Goal: Task Accomplishment & Management: Complete application form

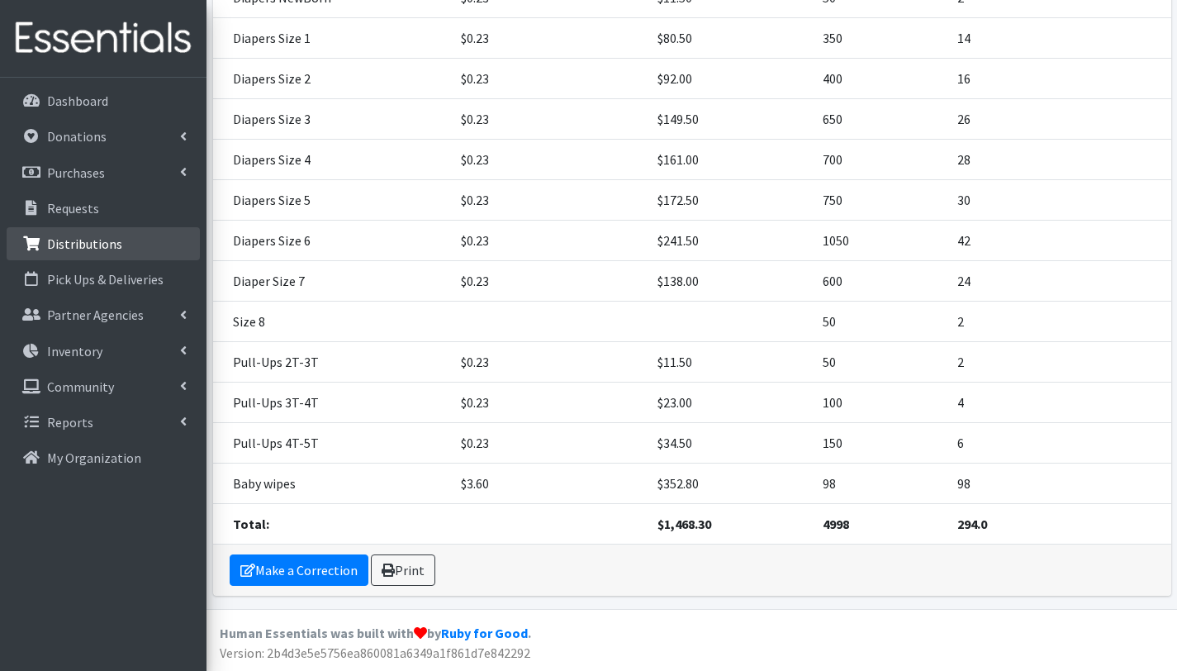
scroll to position [354, 0]
click at [94, 245] on p "Distributions" at bounding box center [84, 243] width 75 height 17
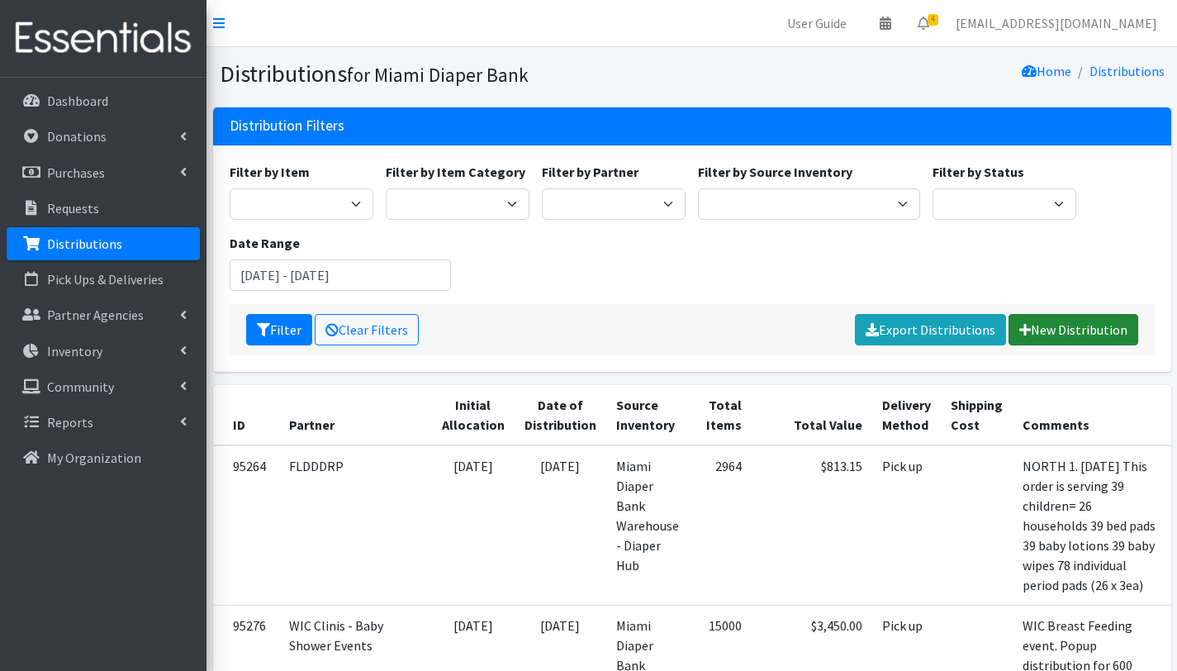
click at [1087, 328] on link "New Distribution" at bounding box center [1074, 329] width 130 height 31
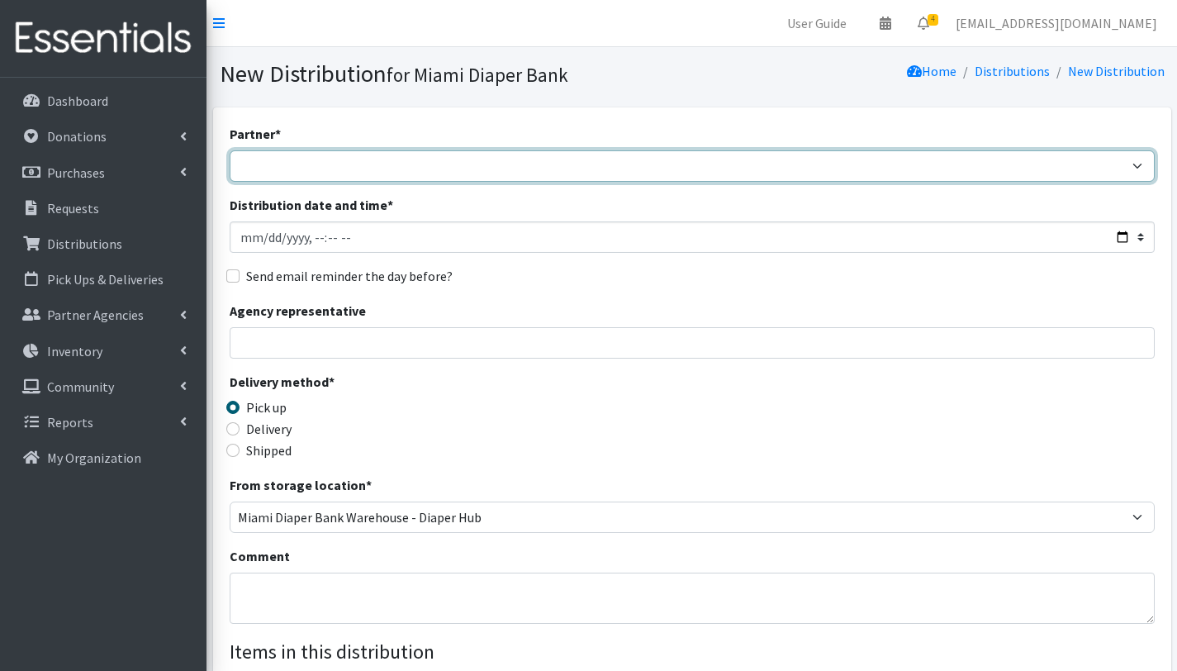
click at [376, 164] on select "A Safe Haven for [GEOGRAPHIC_DATA] Belafonte TACOLCY Center [GEOGRAPHIC_DATA] […" at bounding box center [692, 165] width 925 height 31
select select "6808"
click at [230, 150] on select "A Safe Haven for [GEOGRAPHIC_DATA] Belafonte TACOLCY Center [GEOGRAPHIC_DATA] […" at bounding box center [692, 165] width 925 height 31
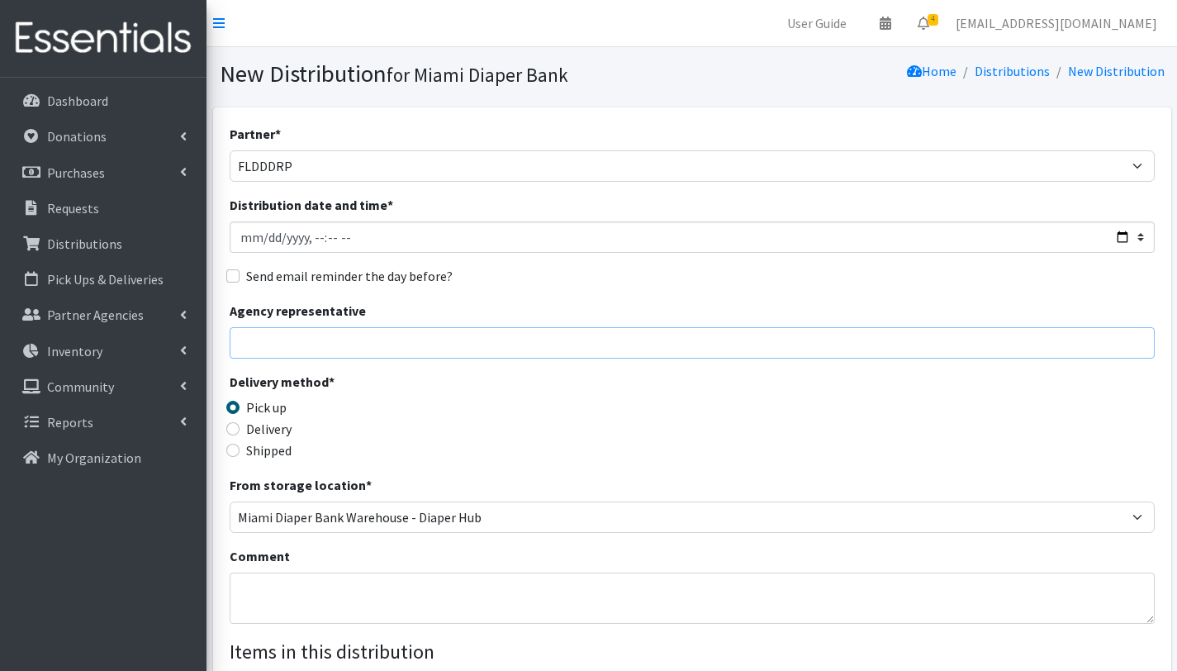
click at [309, 346] on input "Agency representative" at bounding box center [692, 342] width 925 height 31
type input "[PERSON_NAME]"
click at [275, 592] on textarea "Comment" at bounding box center [692, 597] width 925 height 51
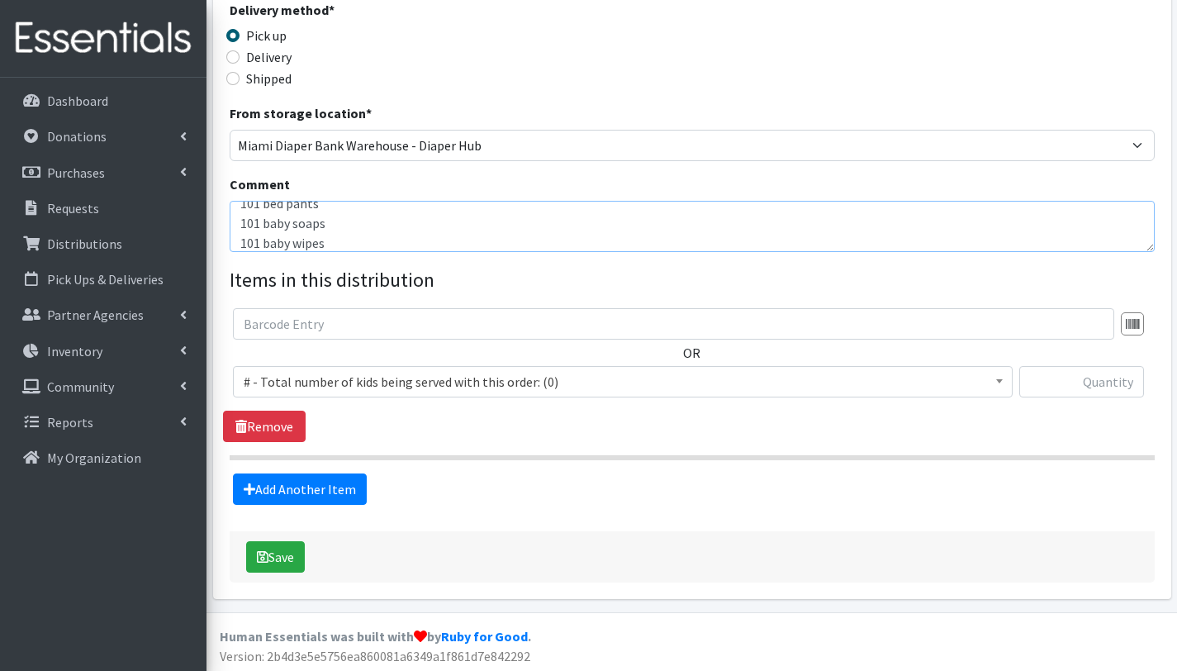
scroll to position [371, 0]
type textarea "FLDDDRP NORTH 2. [DATE] This order is serving 101 children = 77 households 101 …"
click at [360, 375] on span "# - Total number of kids being served with this order: (0)" at bounding box center [623, 382] width 758 height 23
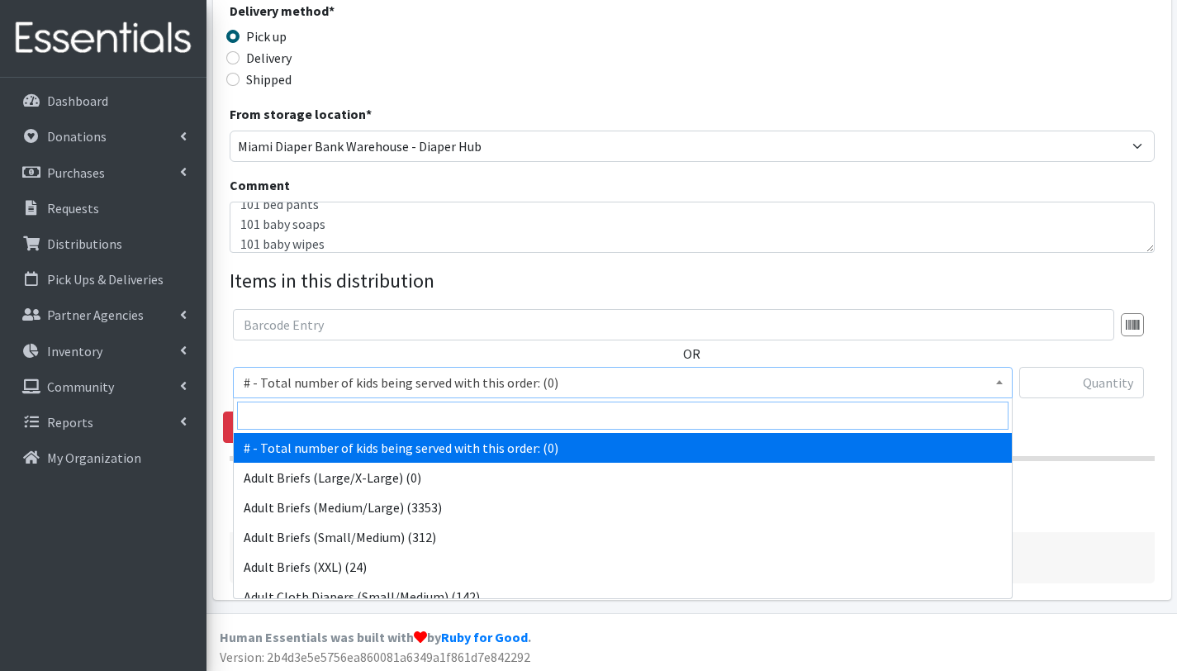
click at [357, 407] on input "search" at bounding box center [623, 415] width 772 height 28
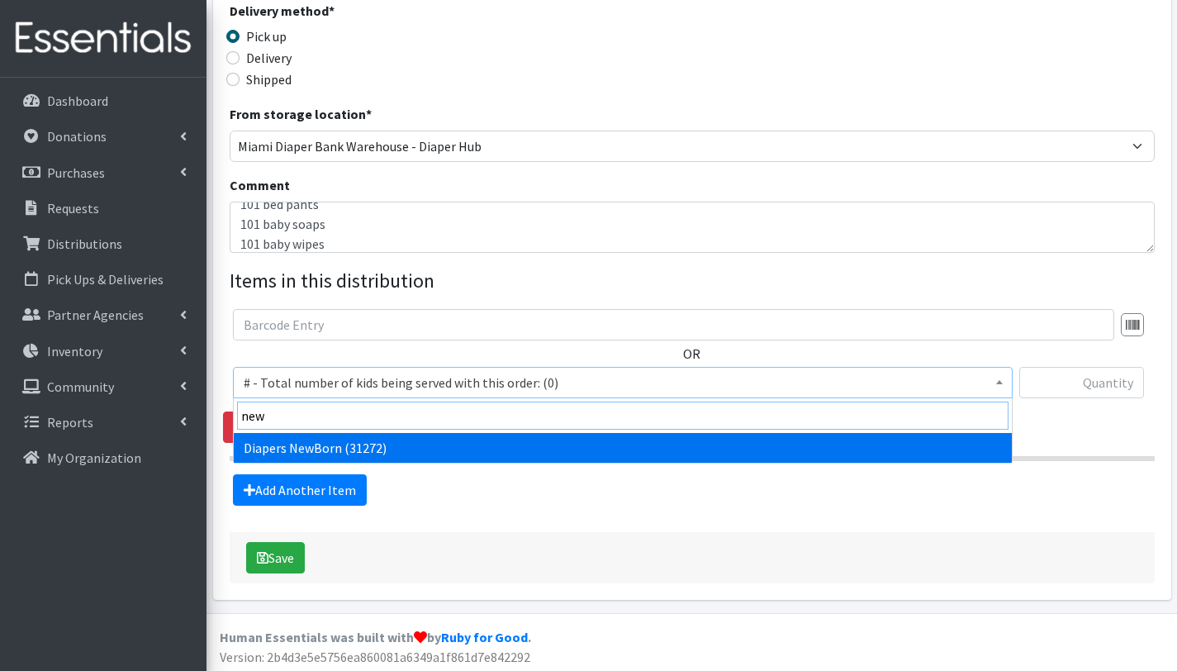
type input "new"
select select "2648"
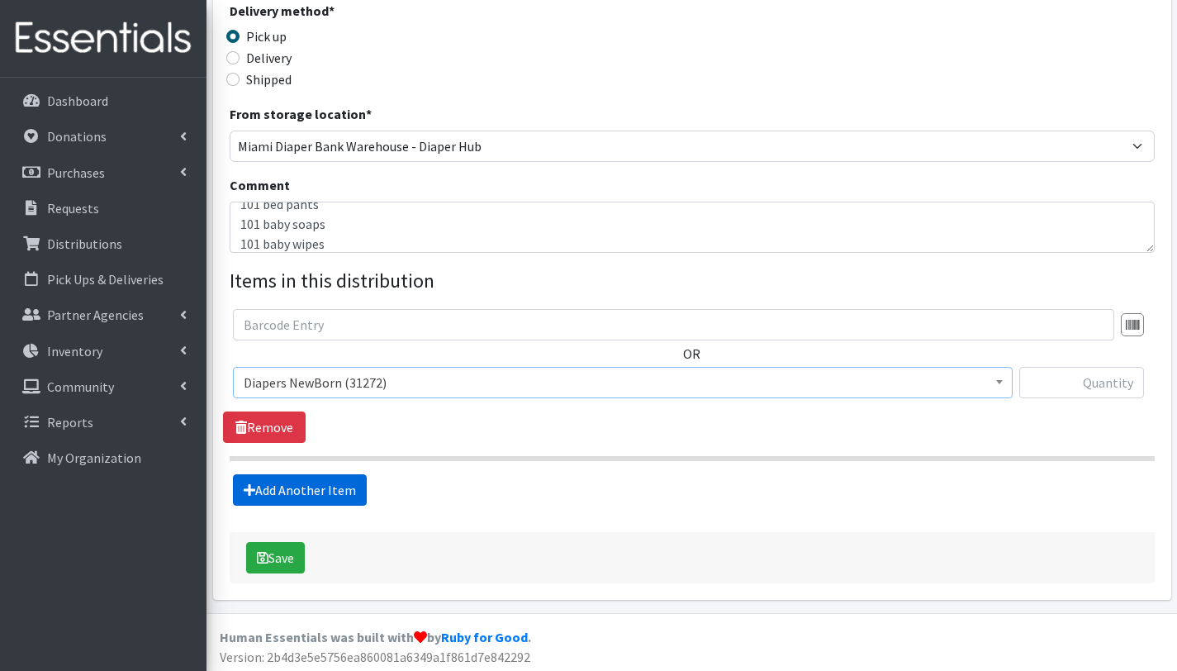
click at [288, 489] on link "Add Another Item" at bounding box center [300, 489] width 134 height 31
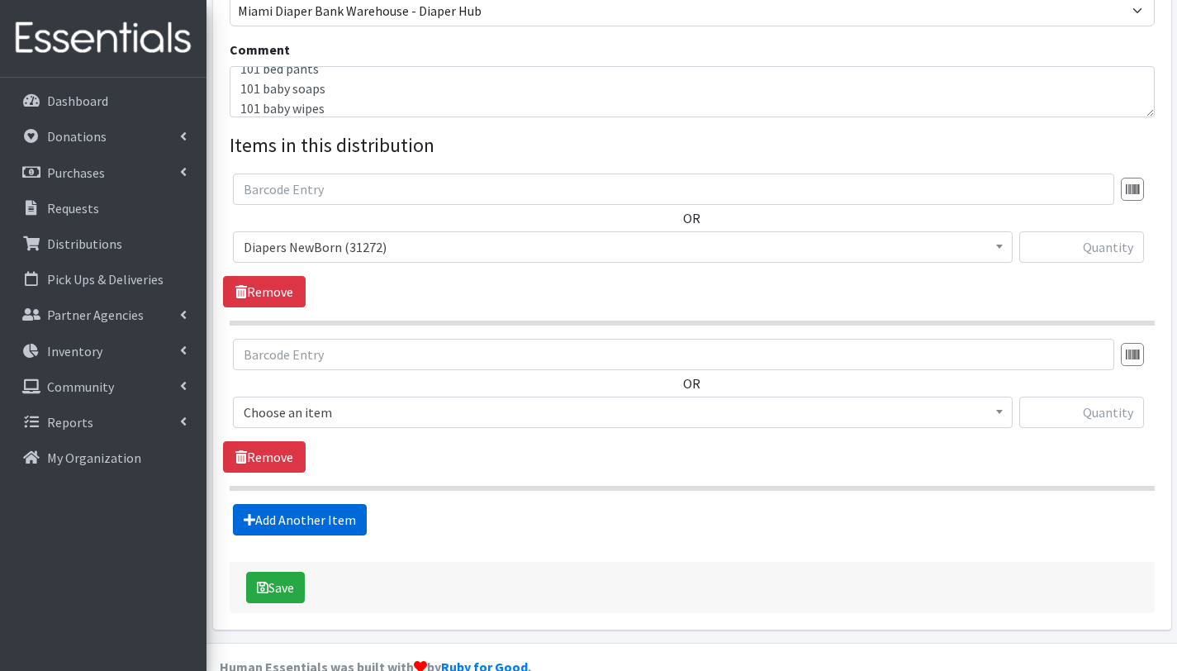
scroll to position [539, 0]
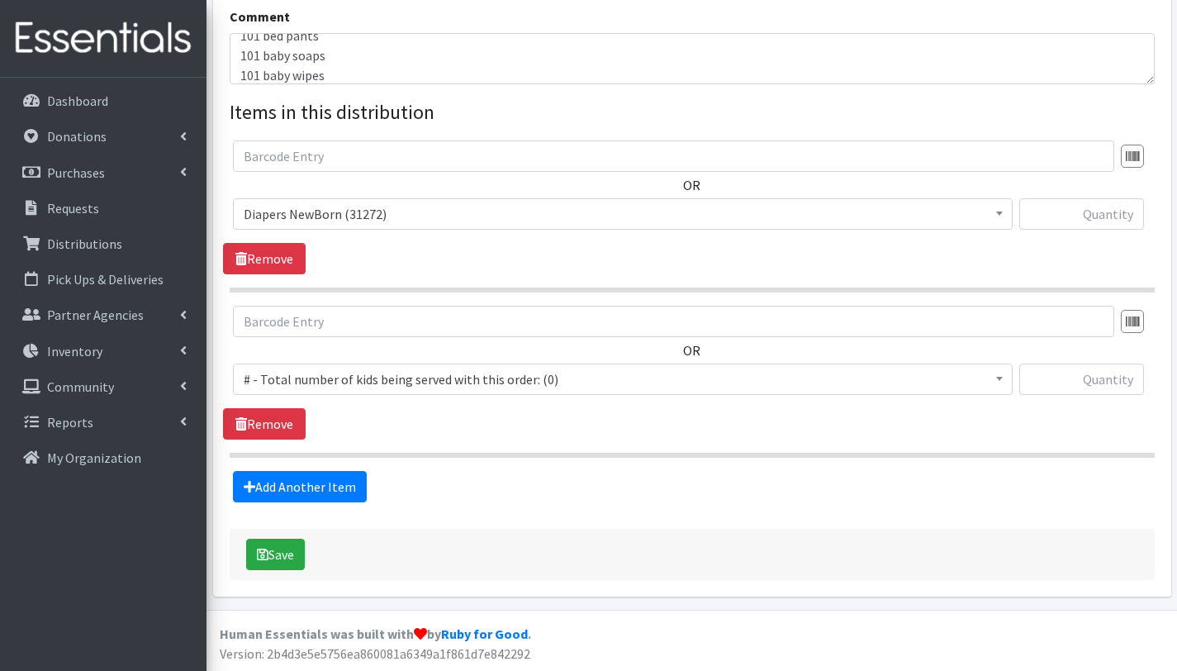
click at [312, 382] on span "# - Total number of kids being served with this order: (0)" at bounding box center [623, 379] width 758 height 23
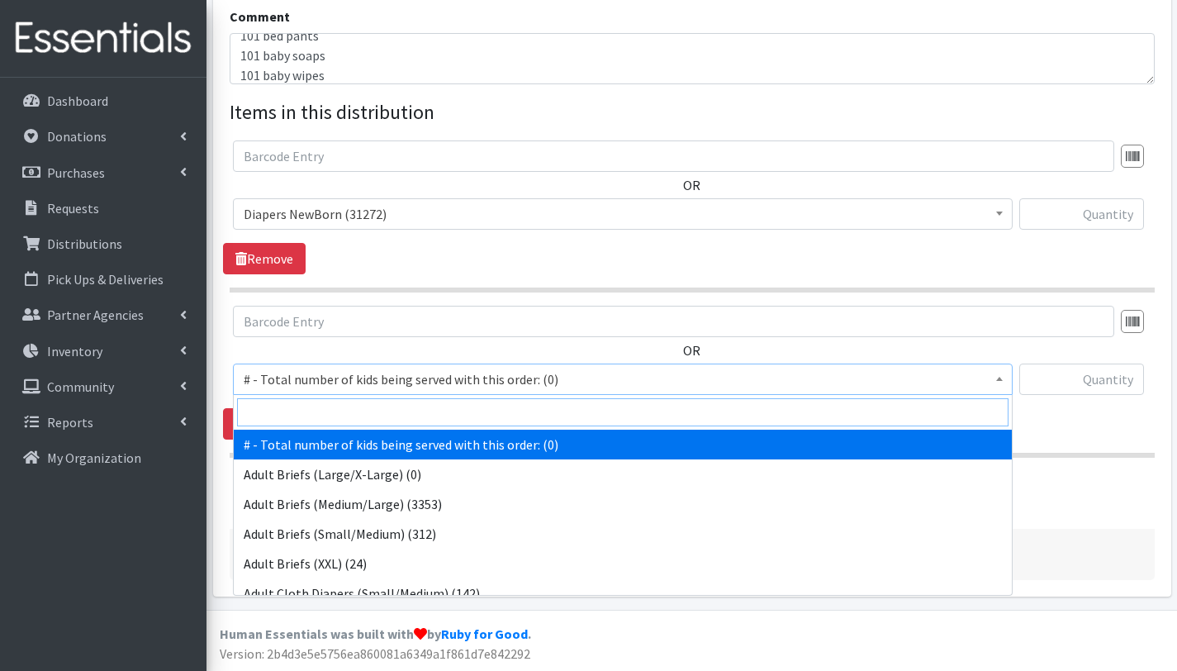
click at [318, 411] on input "search" at bounding box center [623, 412] width 772 height 28
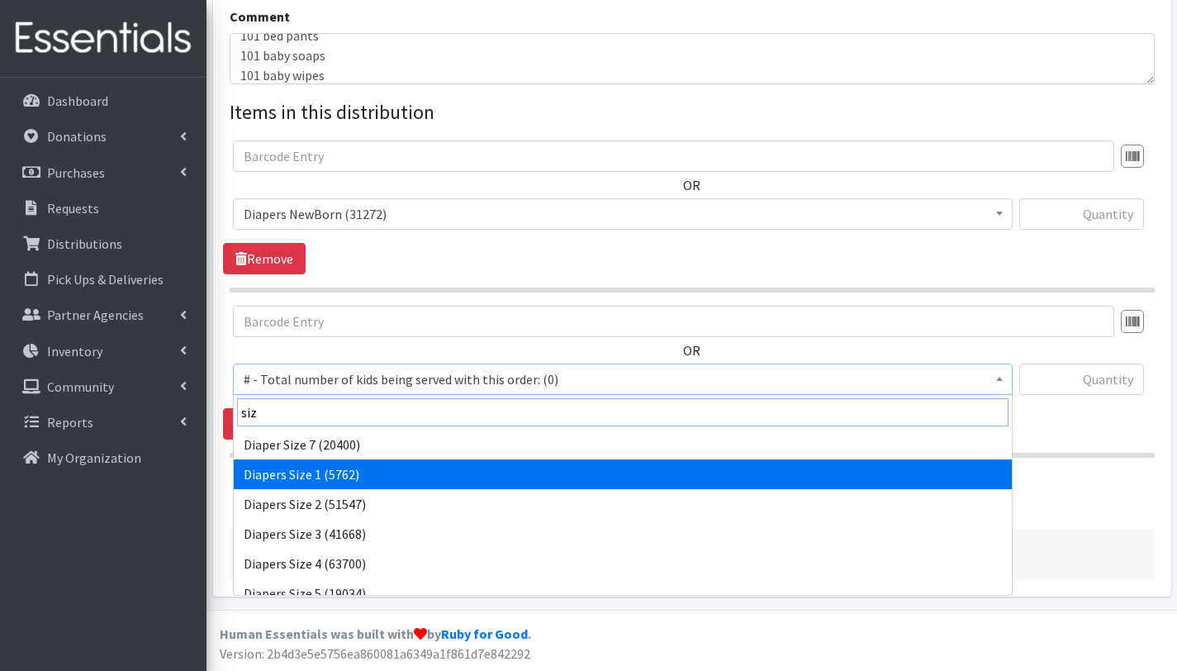
type input "siz"
select select "2665"
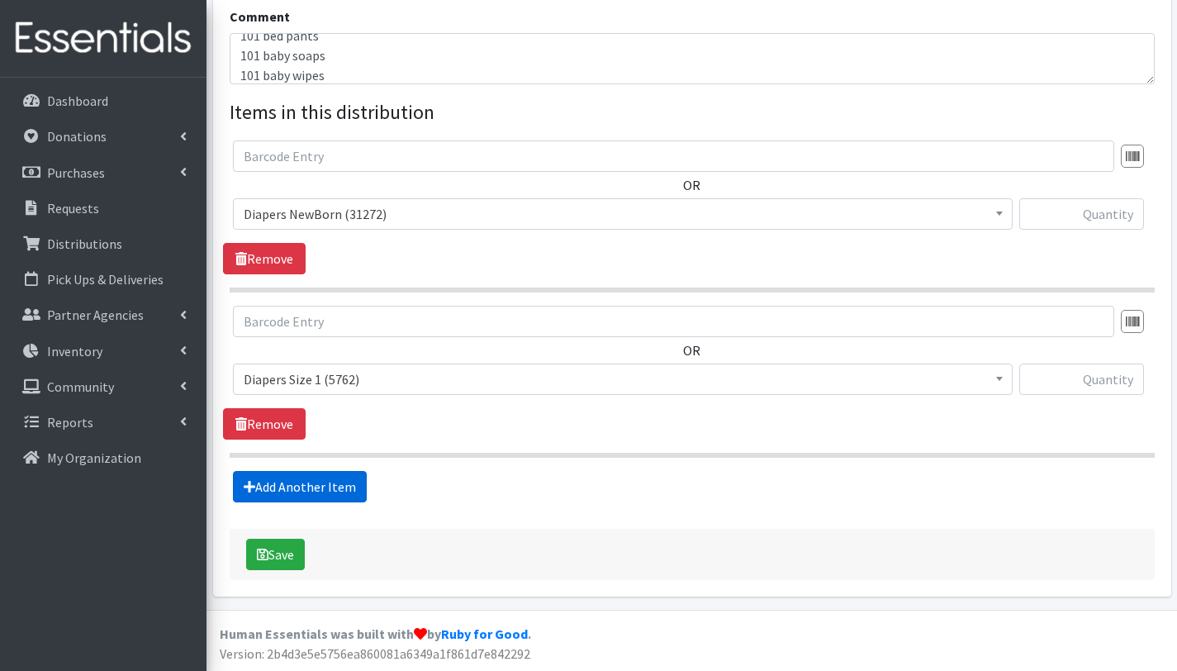
click at [326, 482] on link "Add Another Item" at bounding box center [300, 486] width 134 height 31
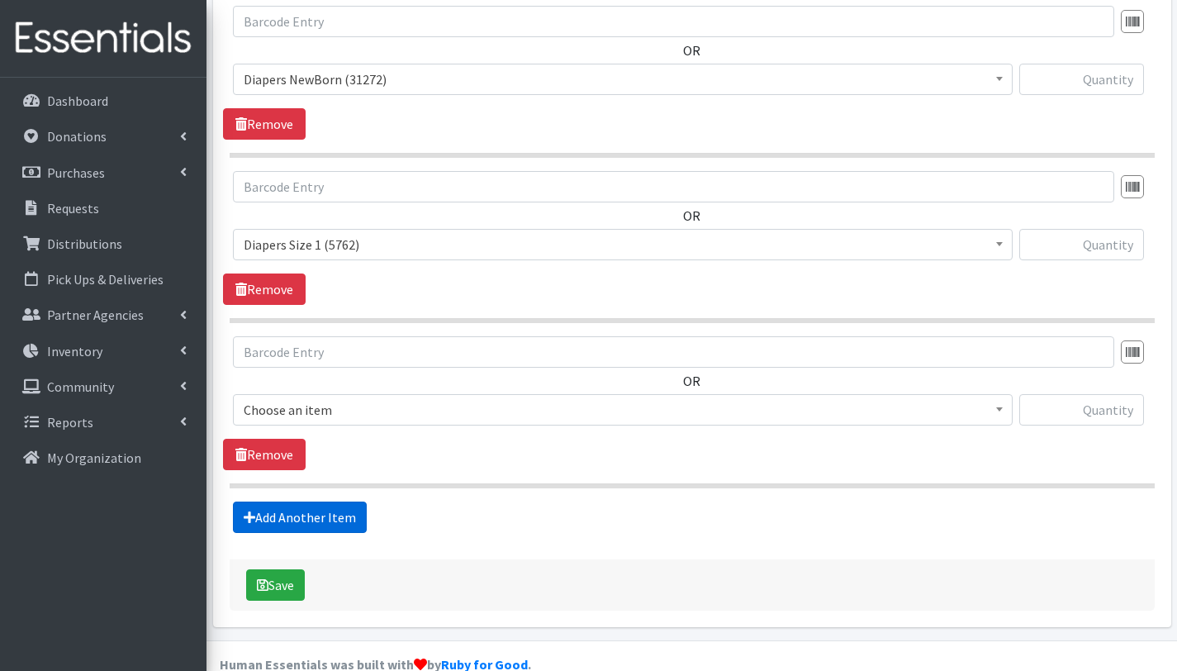
scroll to position [705, 0]
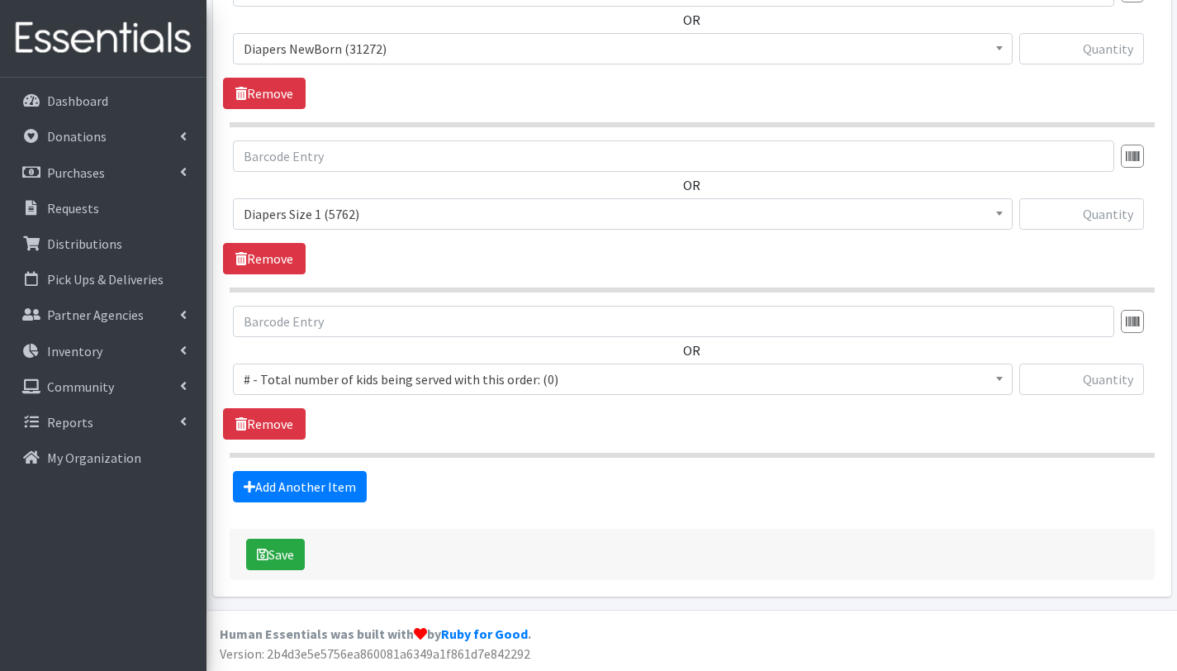
click at [338, 376] on span "# - Total number of kids being served with this order: (0)" at bounding box center [623, 379] width 758 height 23
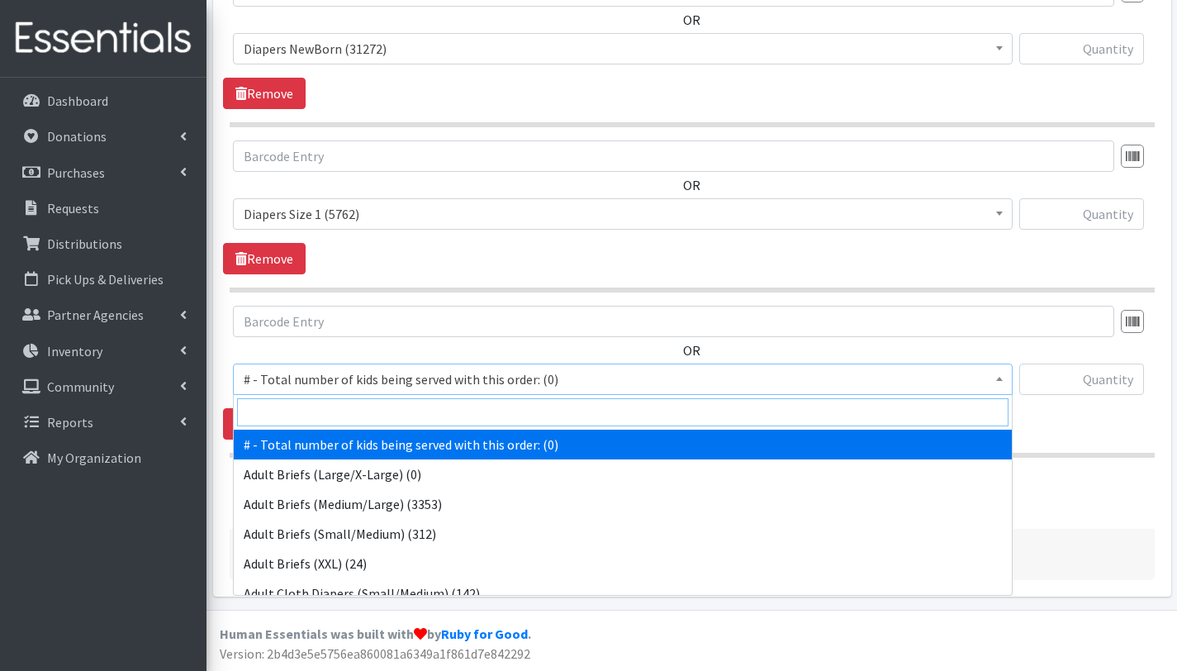
click at [340, 409] on input "search" at bounding box center [623, 412] width 772 height 28
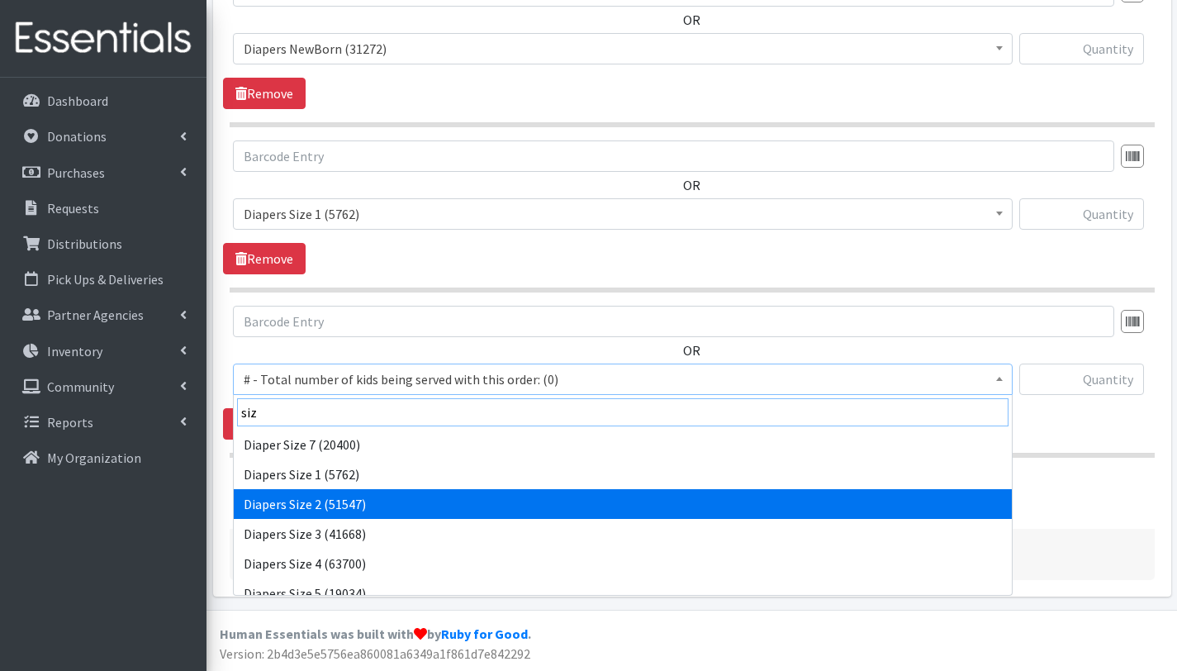
type input "siz"
select select "2668"
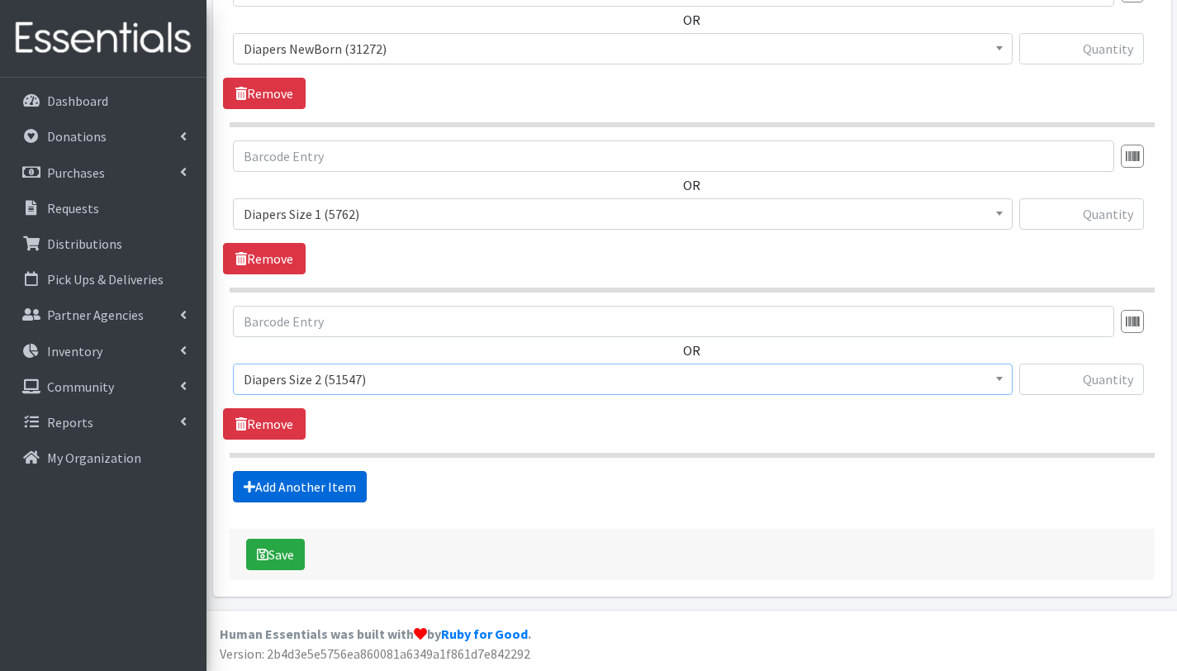
click at [326, 483] on link "Add Another Item" at bounding box center [300, 486] width 134 height 31
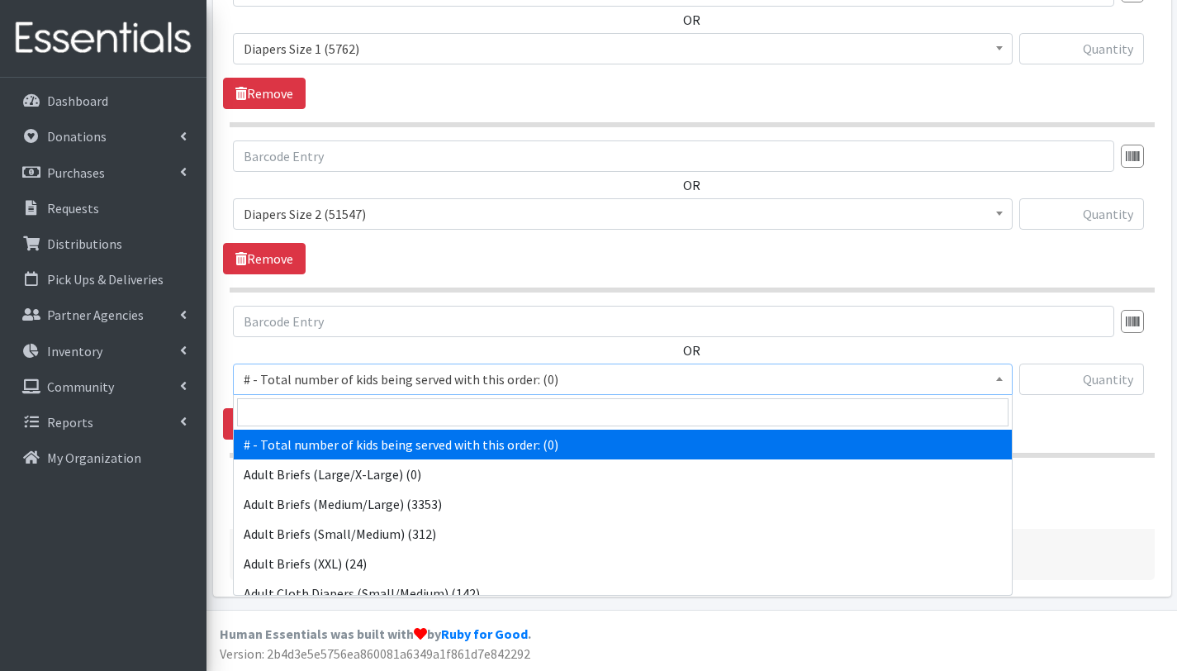
click at [329, 378] on span "# - Total number of kids being served with this order: (0)" at bounding box center [623, 379] width 758 height 23
click at [328, 411] on input "search" at bounding box center [623, 412] width 772 height 28
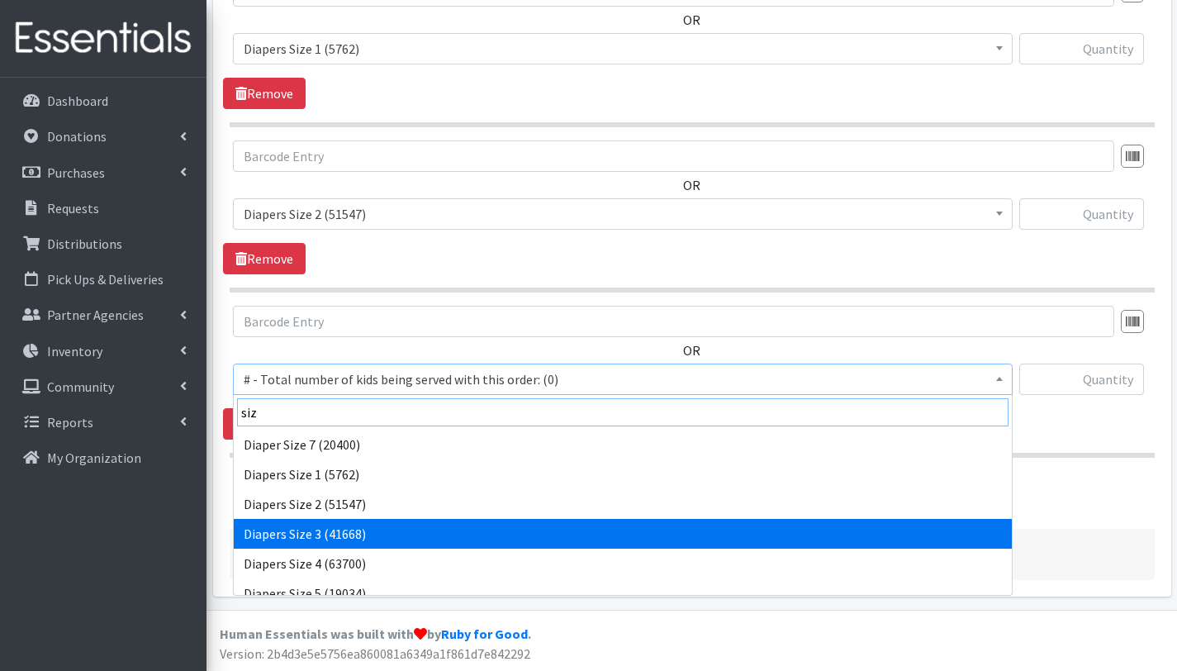
type input "siz"
select select "2655"
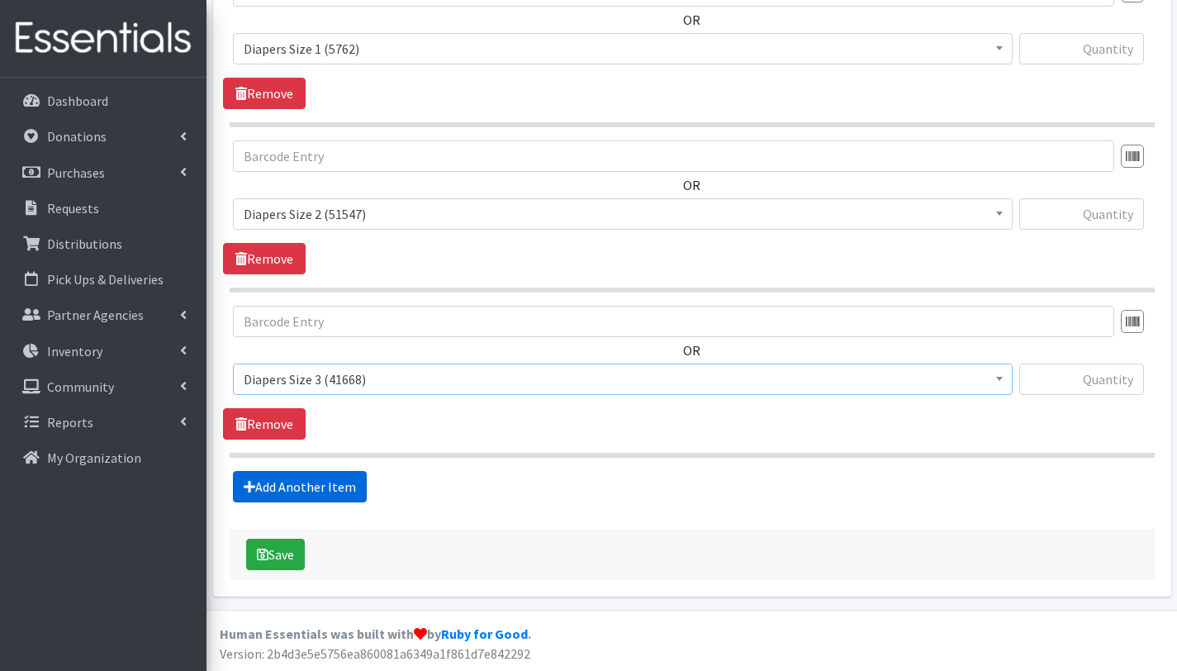
click at [313, 496] on link "Add Another Item" at bounding box center [300, 486] width 134 height 31
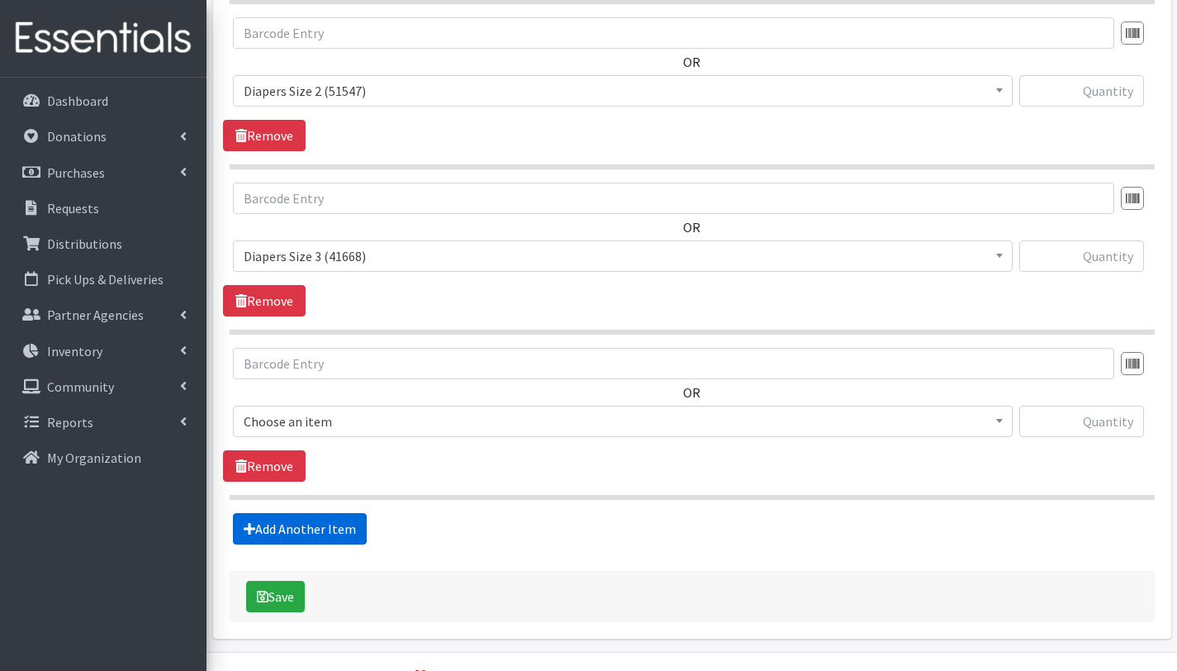
scroll to position [1035, 0]
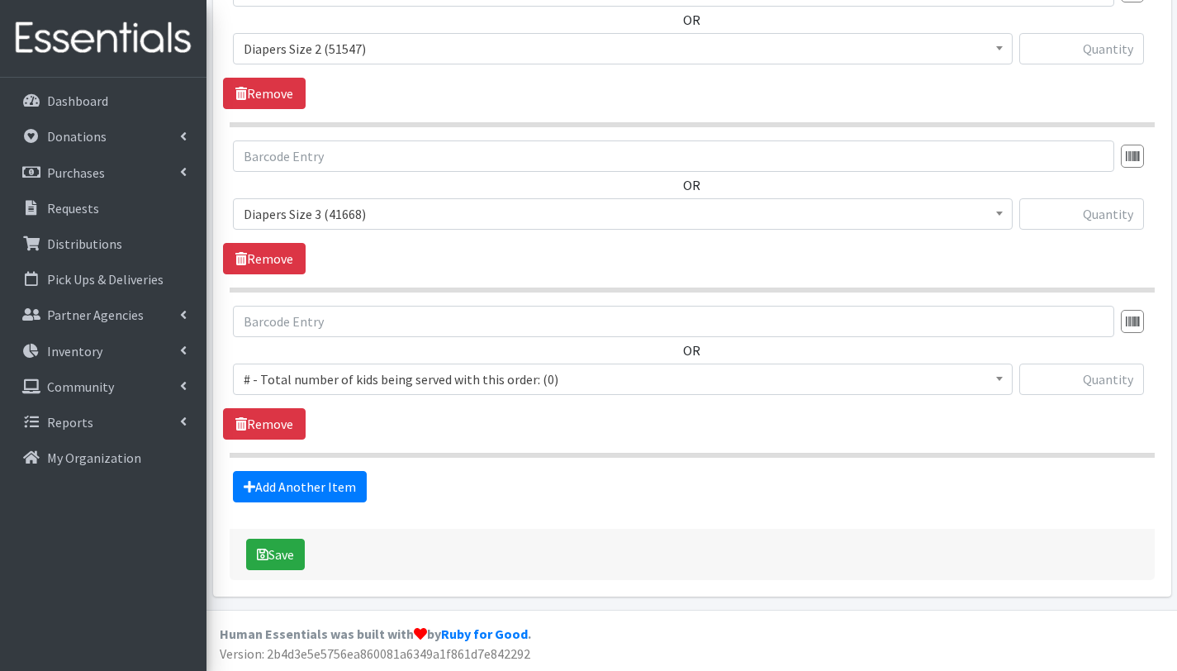
click at [336, 375] on span "# - Total number of kids being served with this order: (0)" at bounding box center [623, 379] width 758 height 23
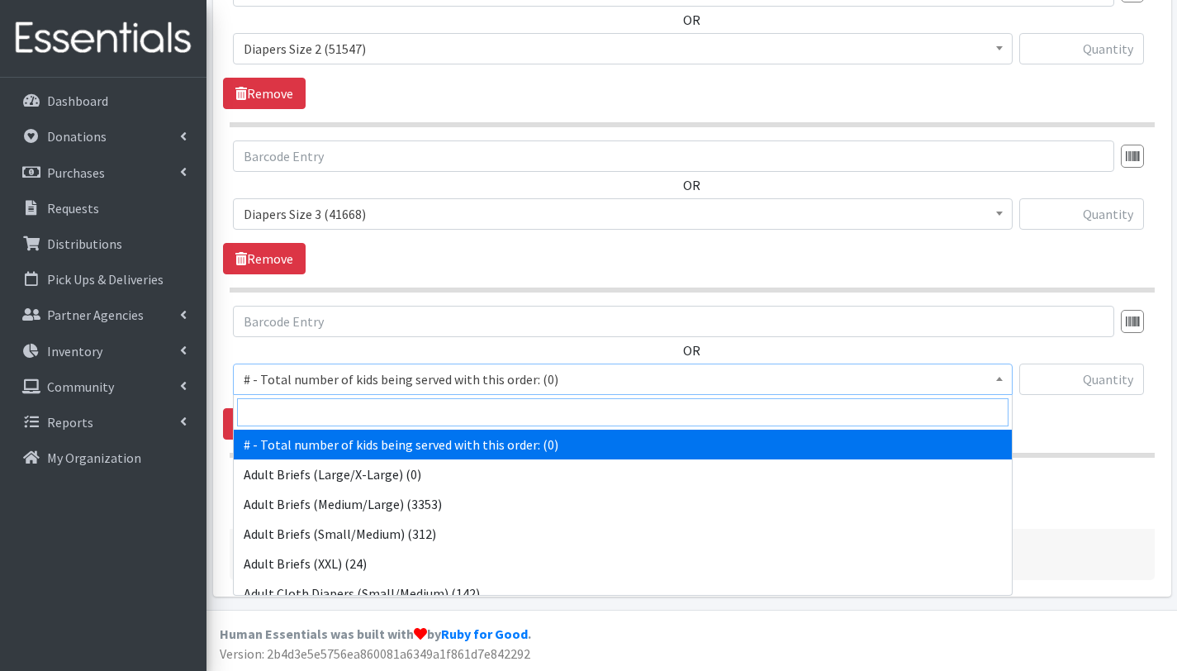
click at [335, 416] on input "search" at bounding box center [623, 412] width 772 height 28
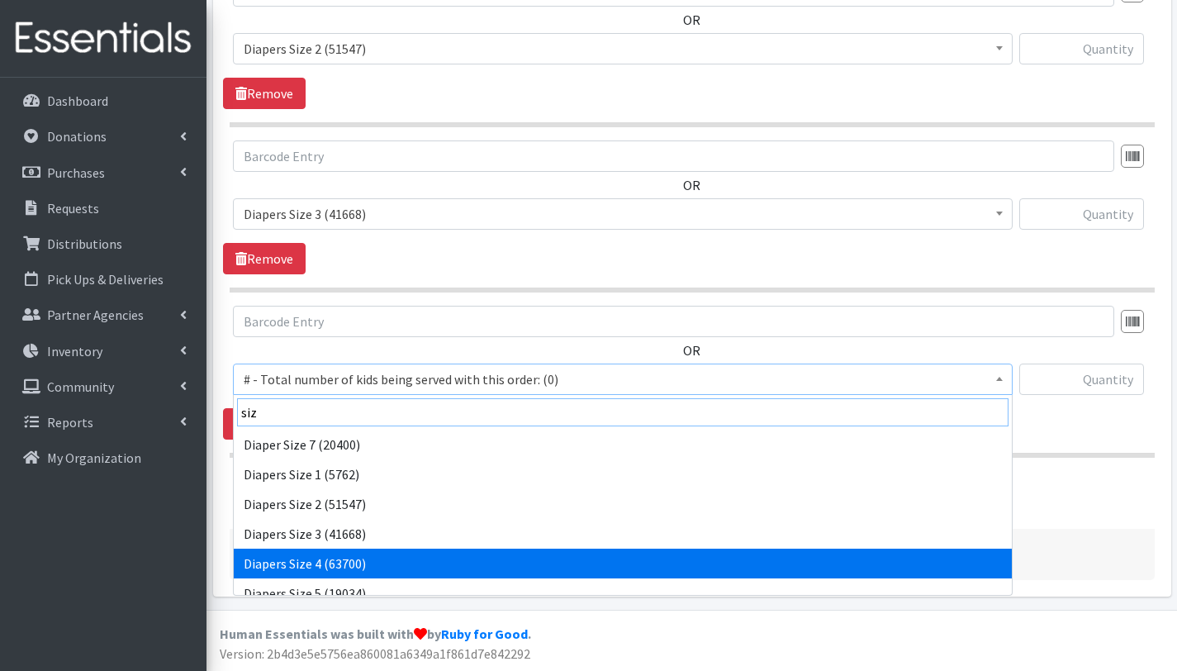
type input "siz"
select select "2661"
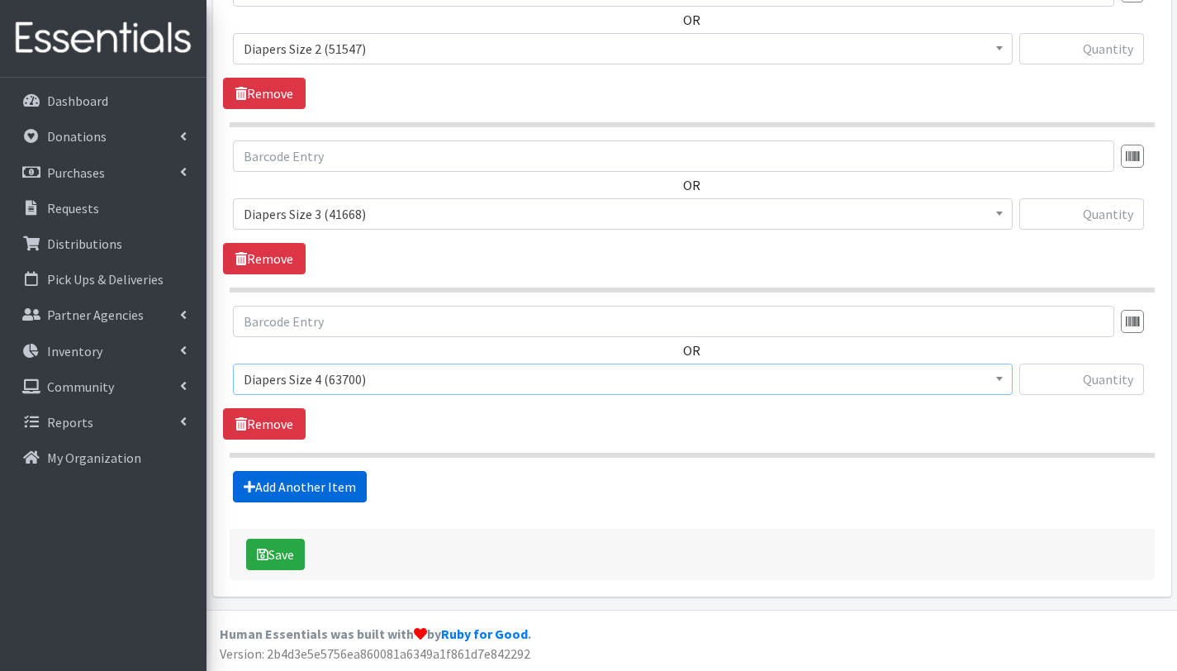
click at [347, 492] on link "Add Another Item" at bounding box center [300, 486] width 134 height 31
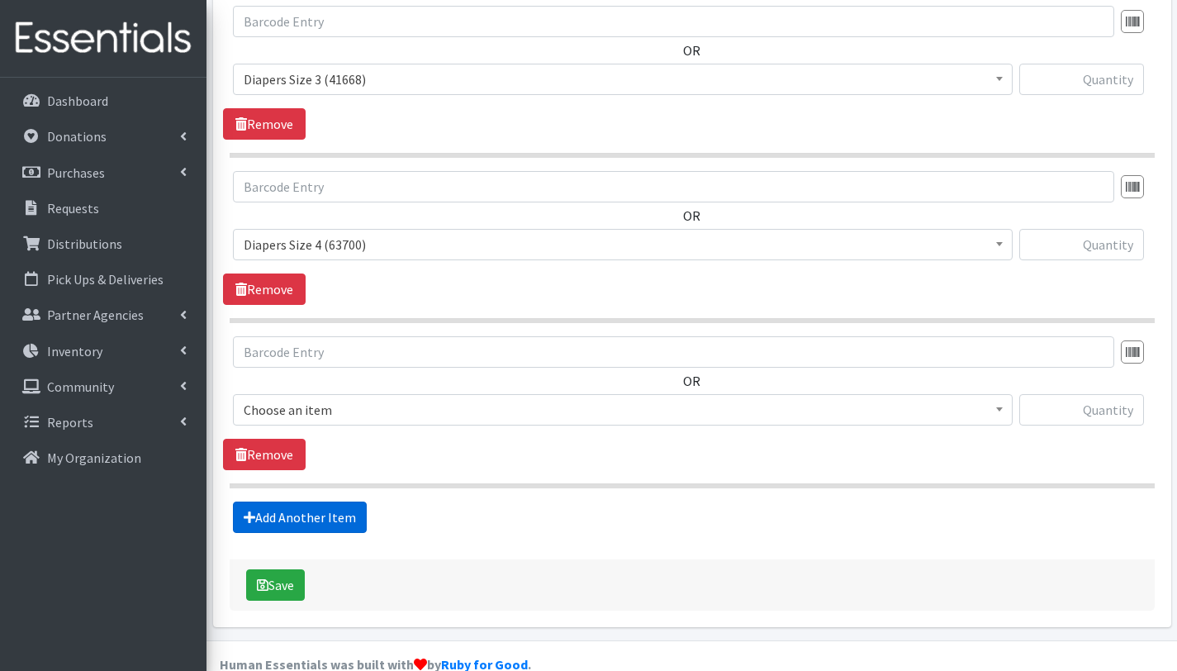
scroll to position [1200, 0]
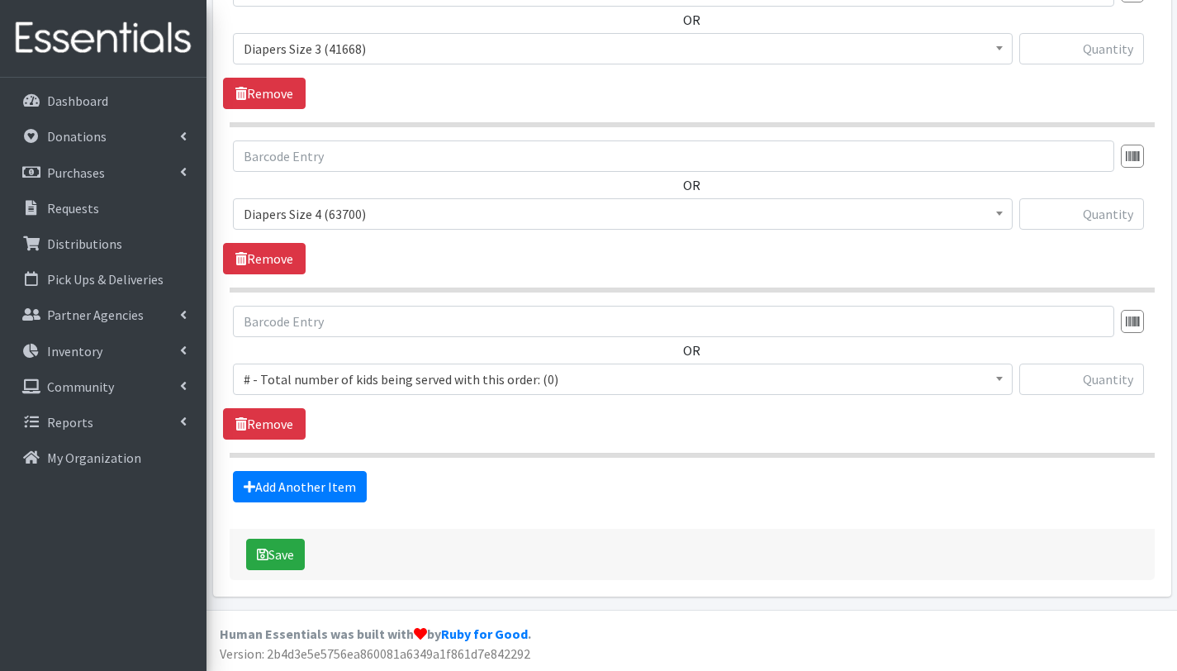
click at [347, 382] on span "# - Total number of kids being served with this order: (0)" at bounding box center [623, 379] width 758 height 23
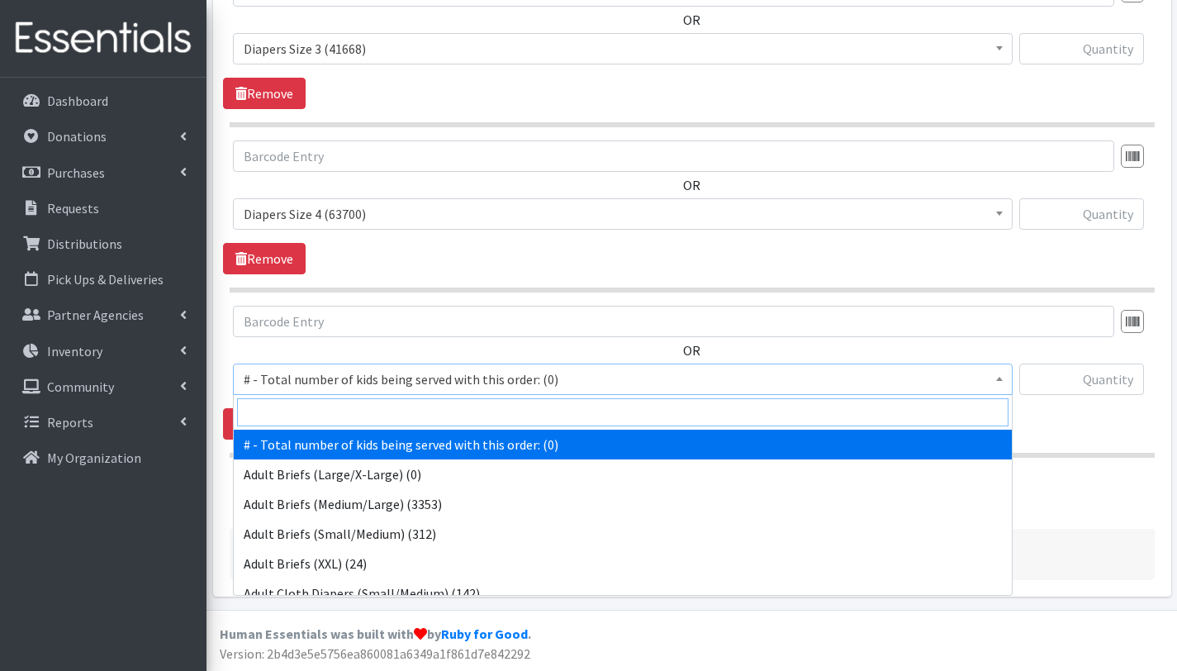
click at [347, 414] on input "search" at bounding box center [623, 412] width 772 height 28
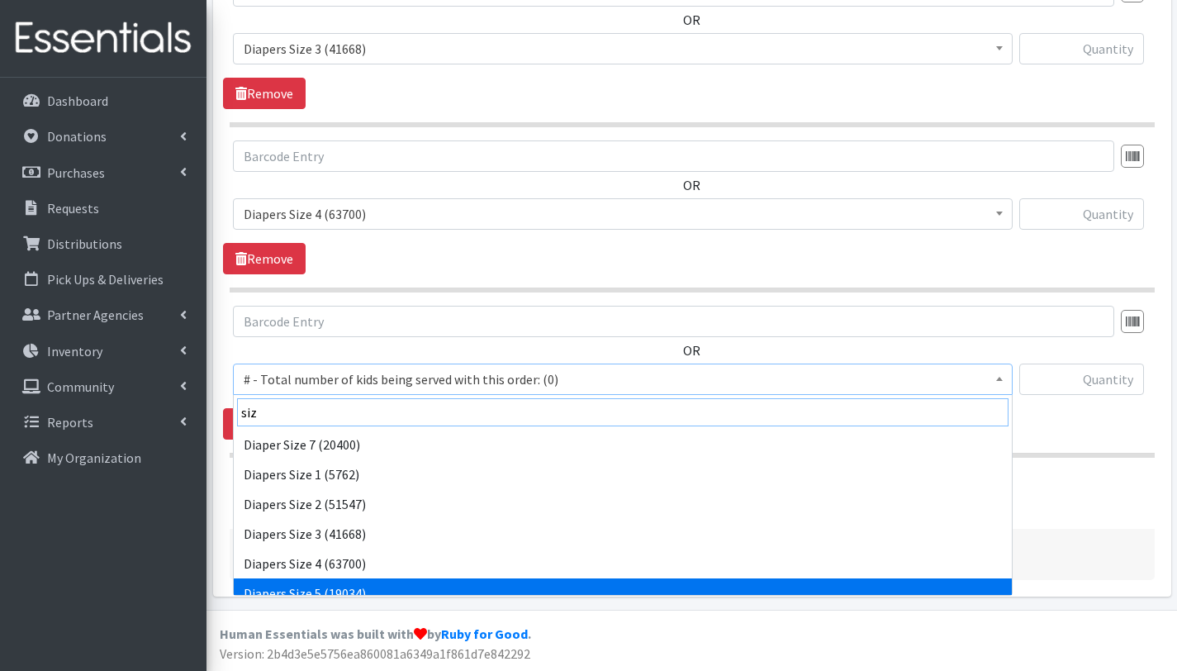
type input "siz"
select select "2652"
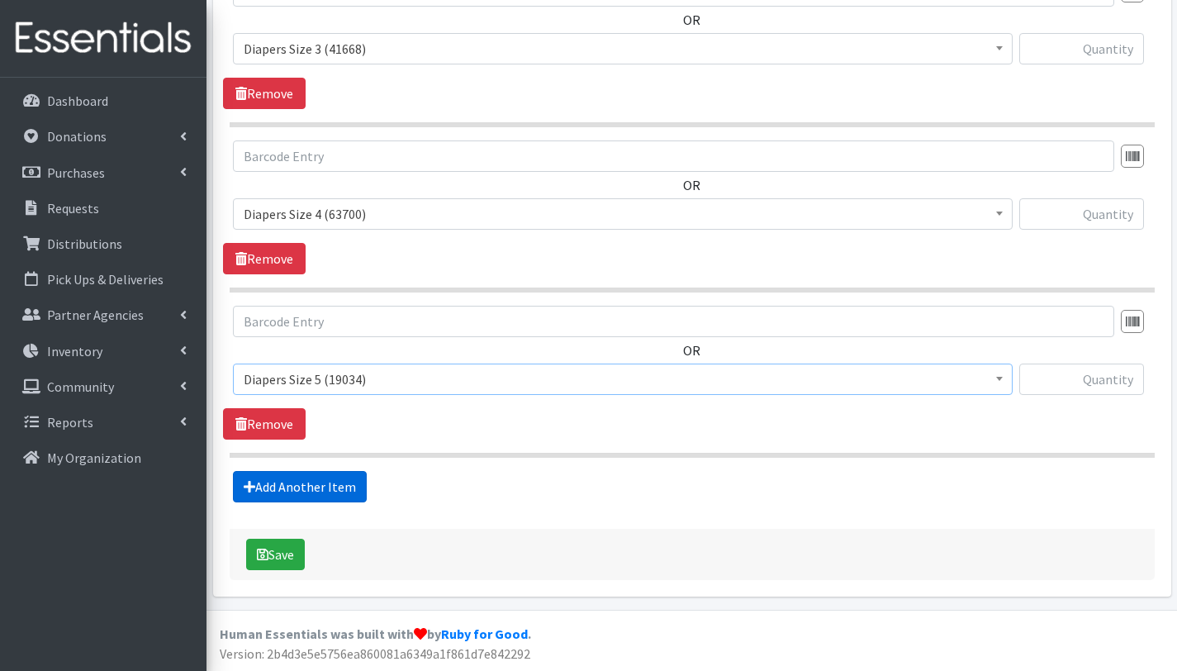
click at [319, 493] on link "Add Another Item" at bounding box center [300, 486] width 134 height 31
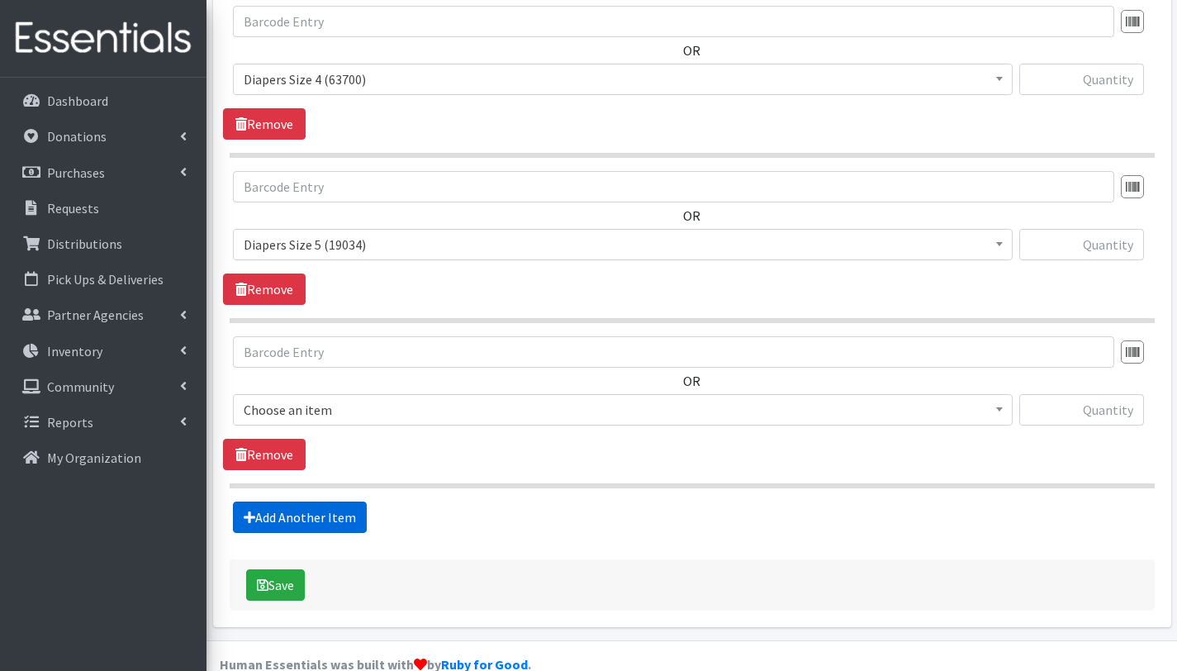
scroll to position [1365, 0]
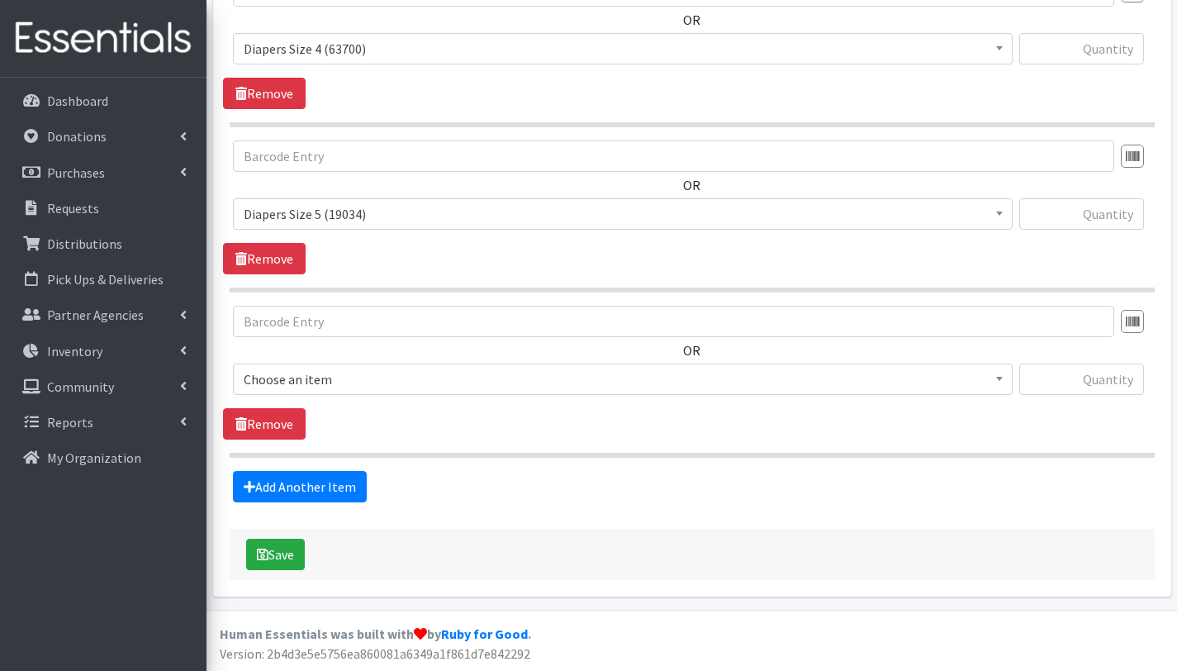
click at [326, 374] on span "Choose an item" at bounding box center [623, 379] width 758 height 23
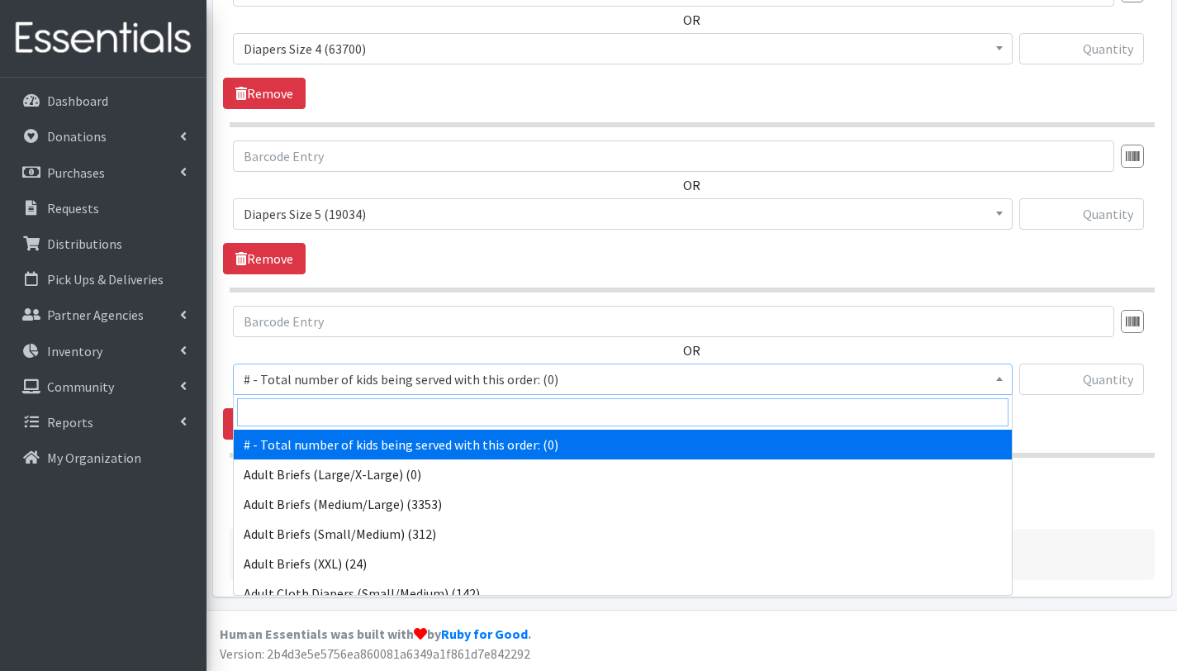
click at [325, 405] on input "search" at bounding box center [623, 412] width 772 height 28
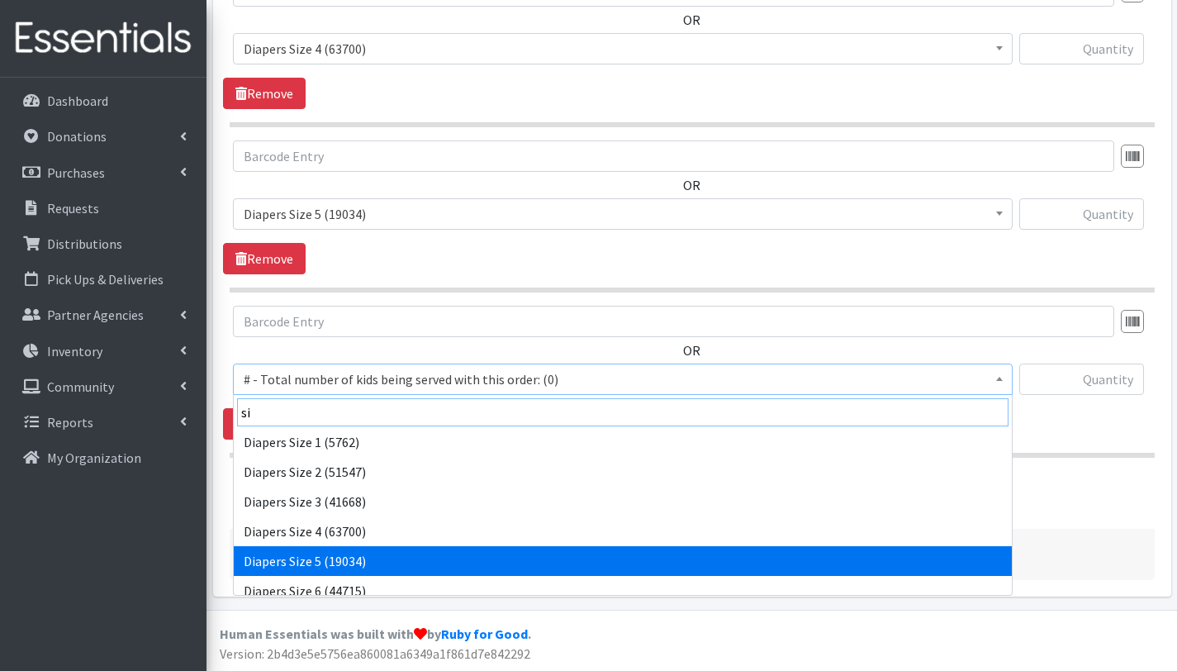
scroll to position [32, 0]
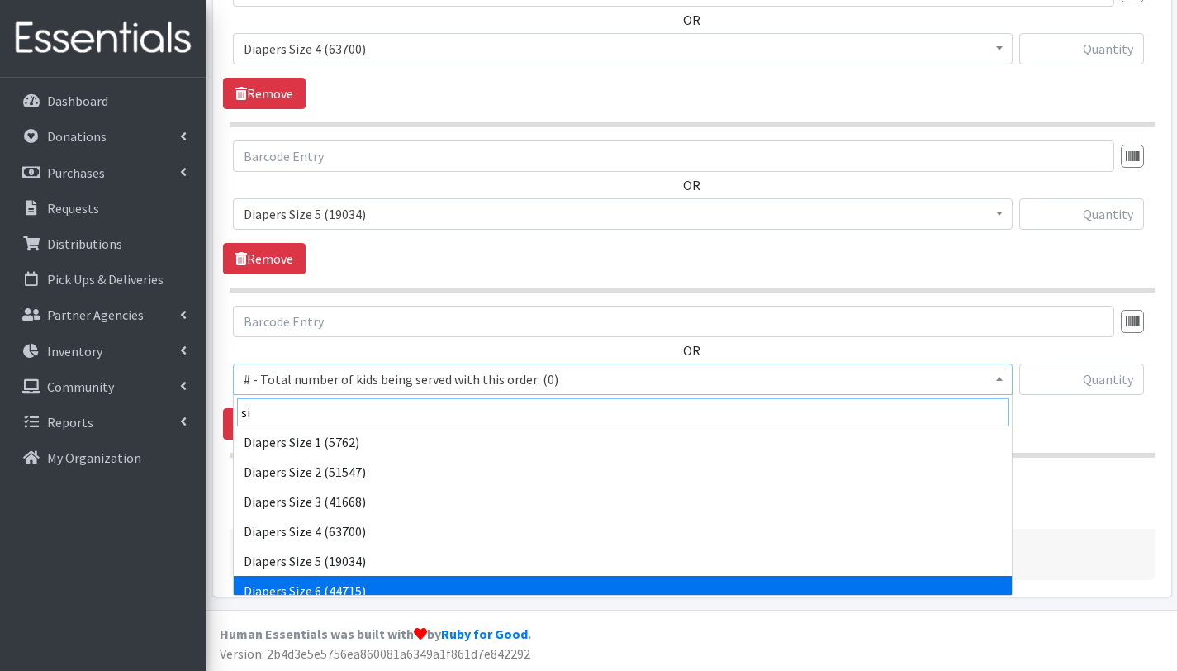
type input "si"
select select "2674"
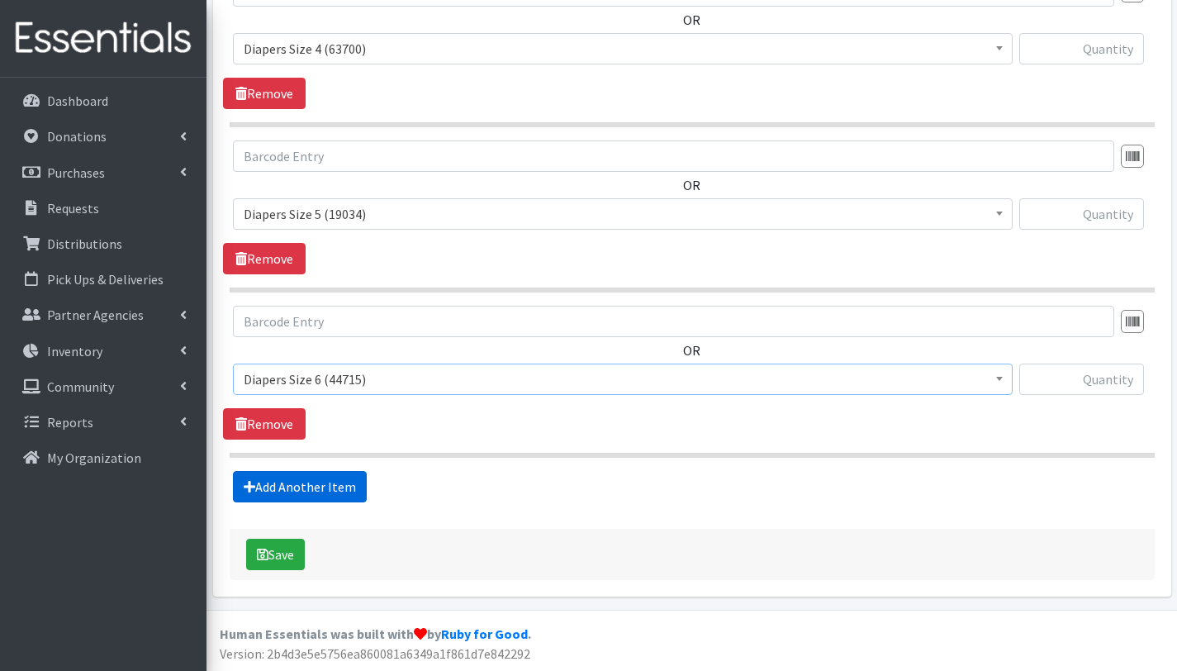
click at [347, 490] on link "Add Another Item" at bounding box center [300, 486] width 134 height 31
click at [355, 375] on span "# - Total number of kids being served with this order: (0)" at bounding box center [623, 379] width 758 height 23
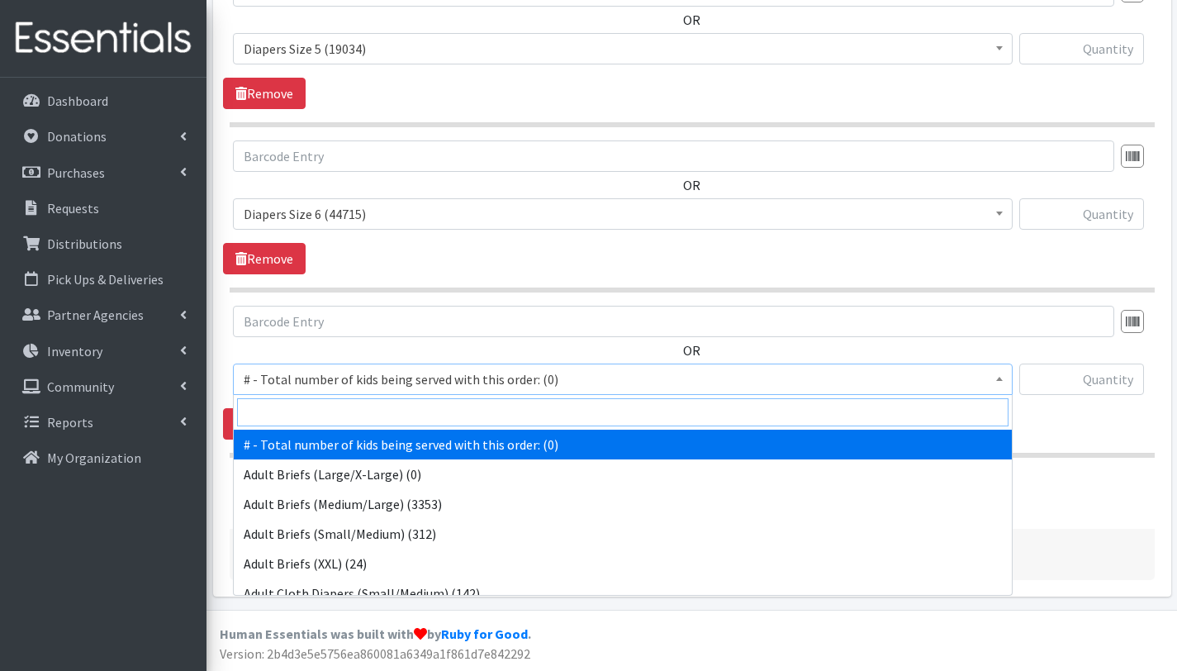
click at [358, 416] on input "search" at bounding box center [623, 412] width 772 height 28
type input "siz"
select select "12644"
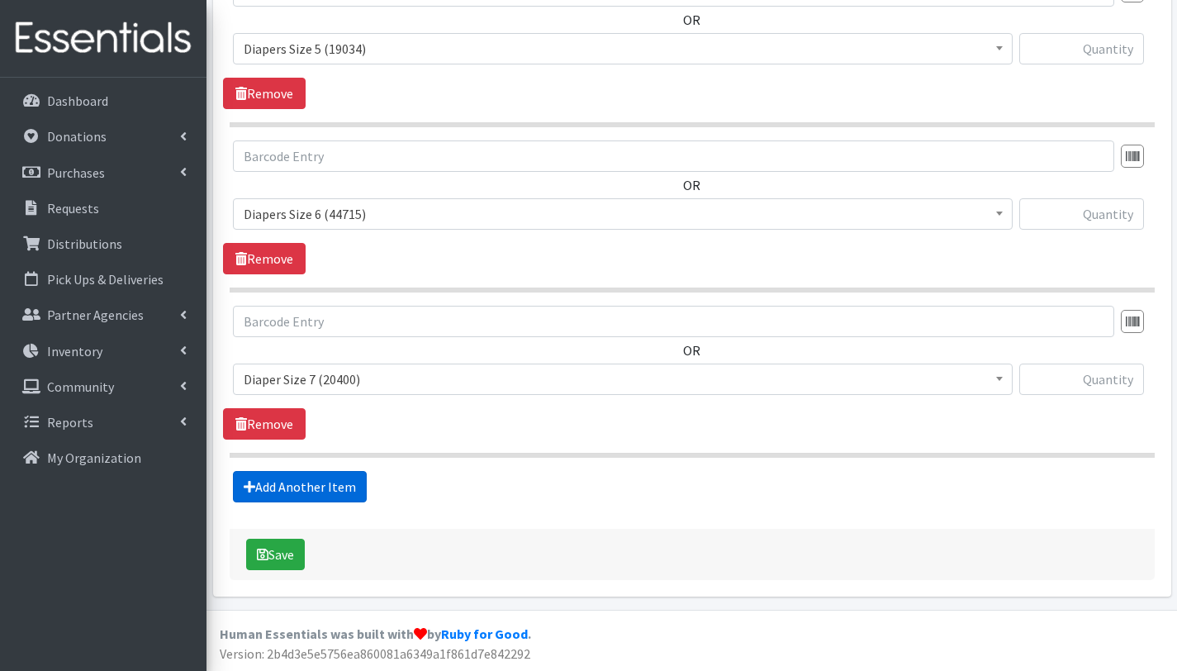
click at [329, 483] on link "Add Another Item" at bounding box center [300, 486] width 134 height 31
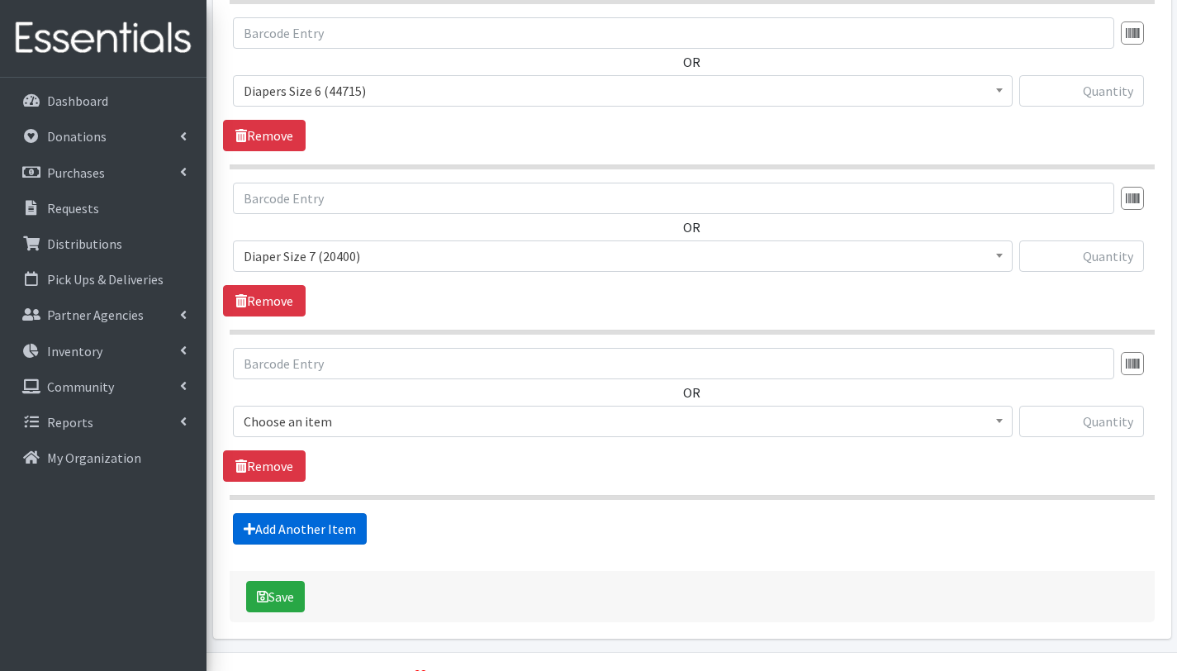
scroll to position [1696, 0]
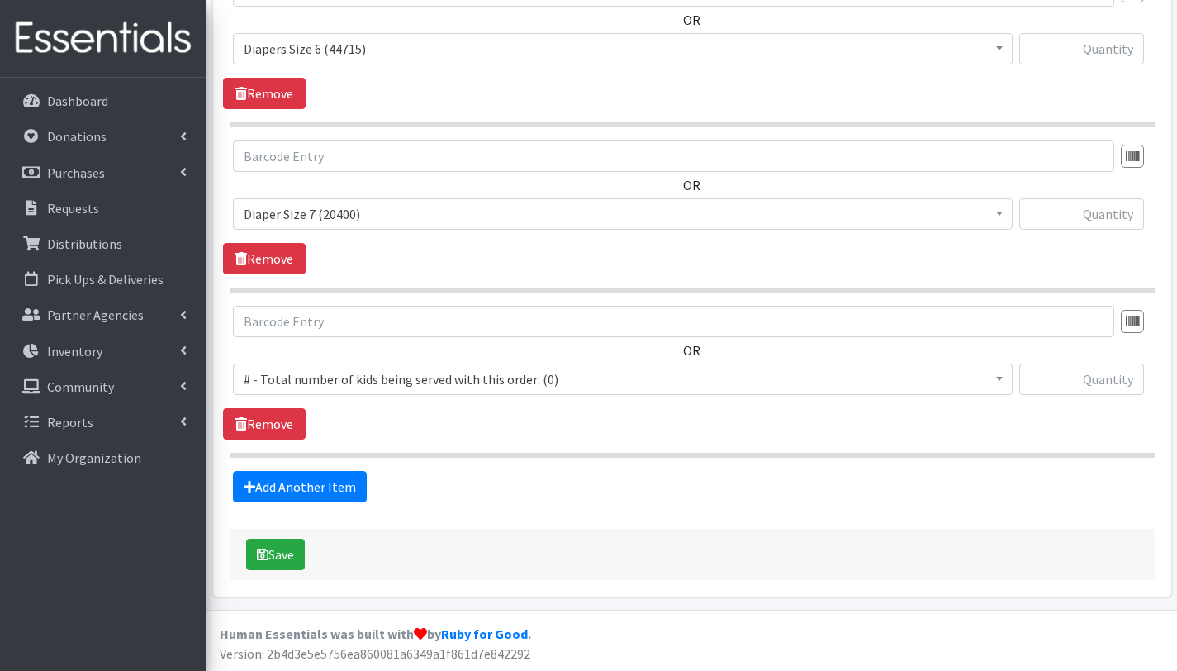
click at [330, 377] on span "# - Total number of kids being served with this order: (0)" at bounding box center [623, 379] width 758 height 23
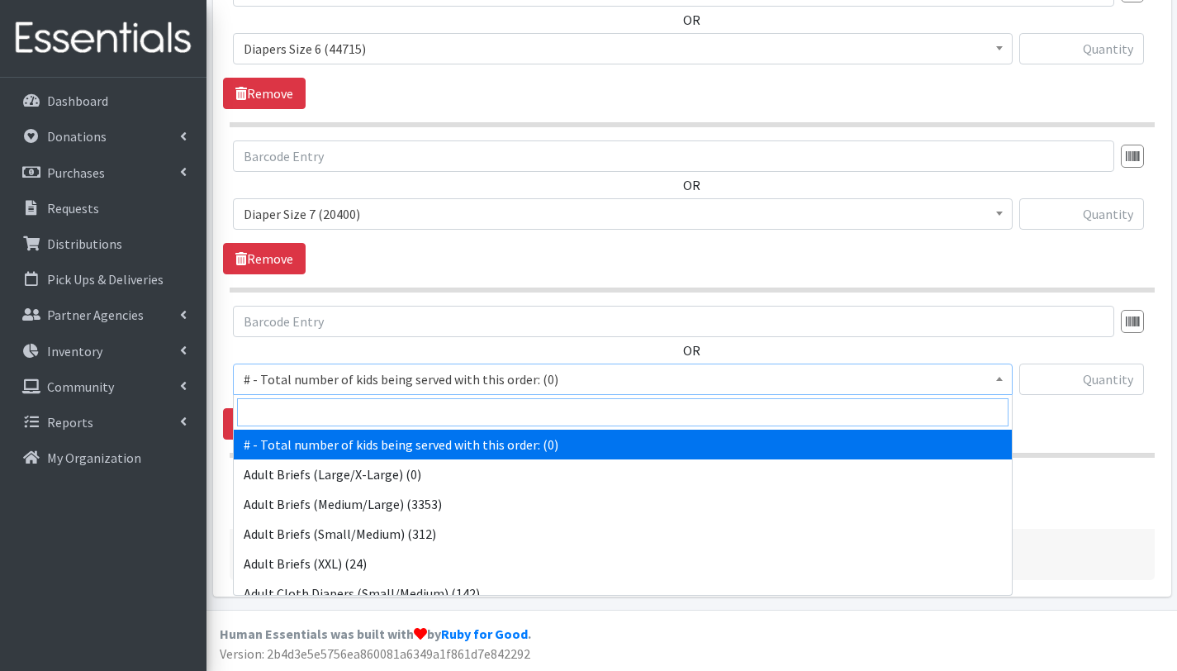
click at [330, 405] on input "search" at bounding box center [623, 412] width 772 height 28
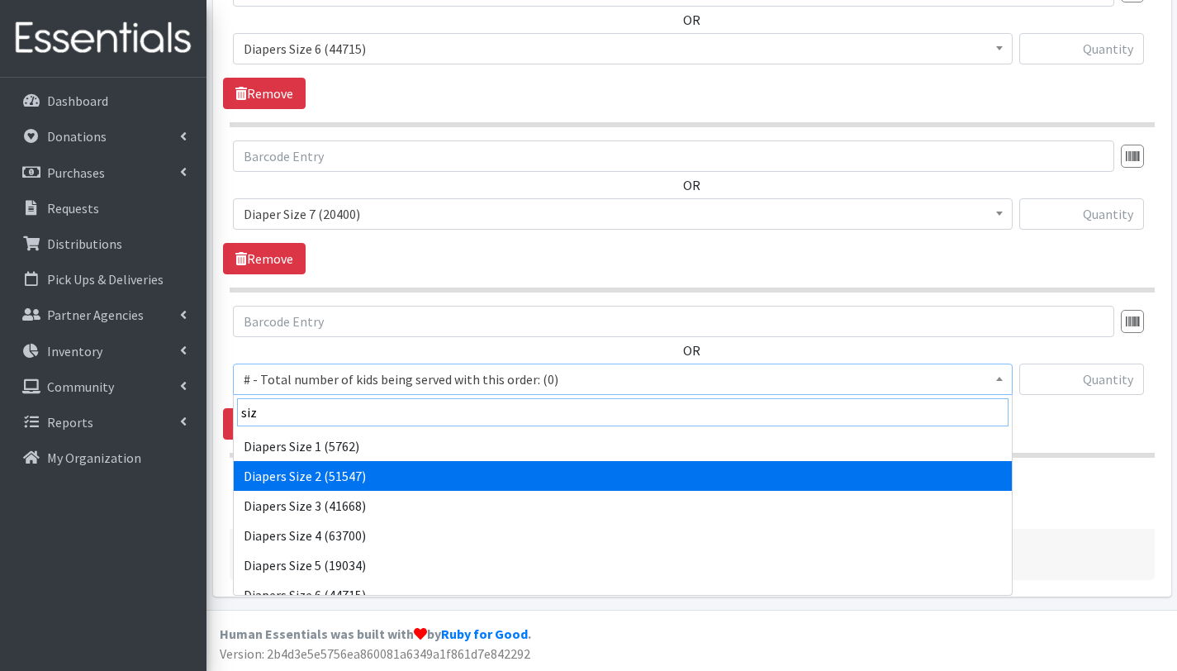
scroll to position [73, 0]
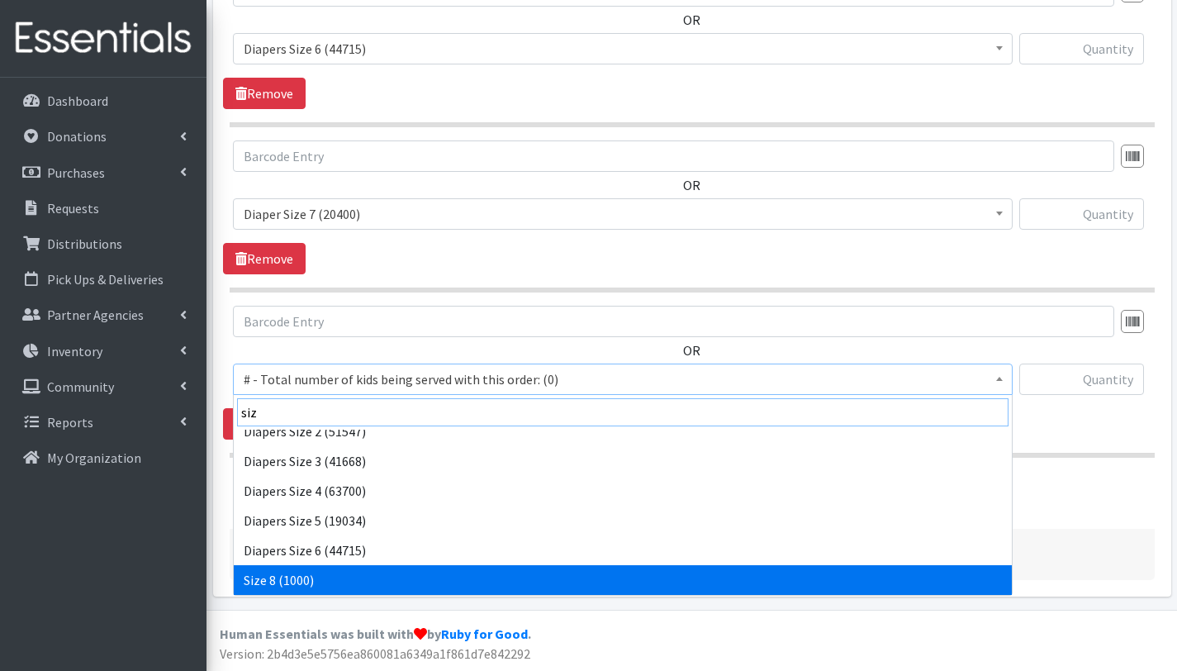
type input "siz"
select select "15229"
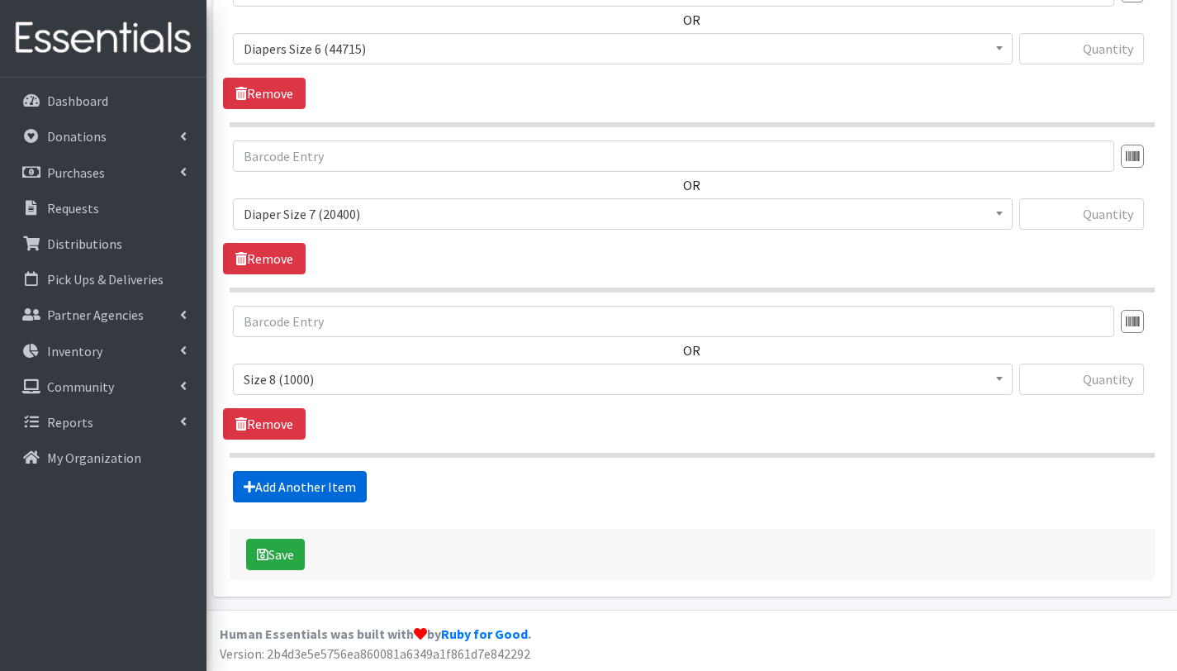
click at [305, 488] on link "Add Another Item" at bounding box center [300, 486] width 134 height 31
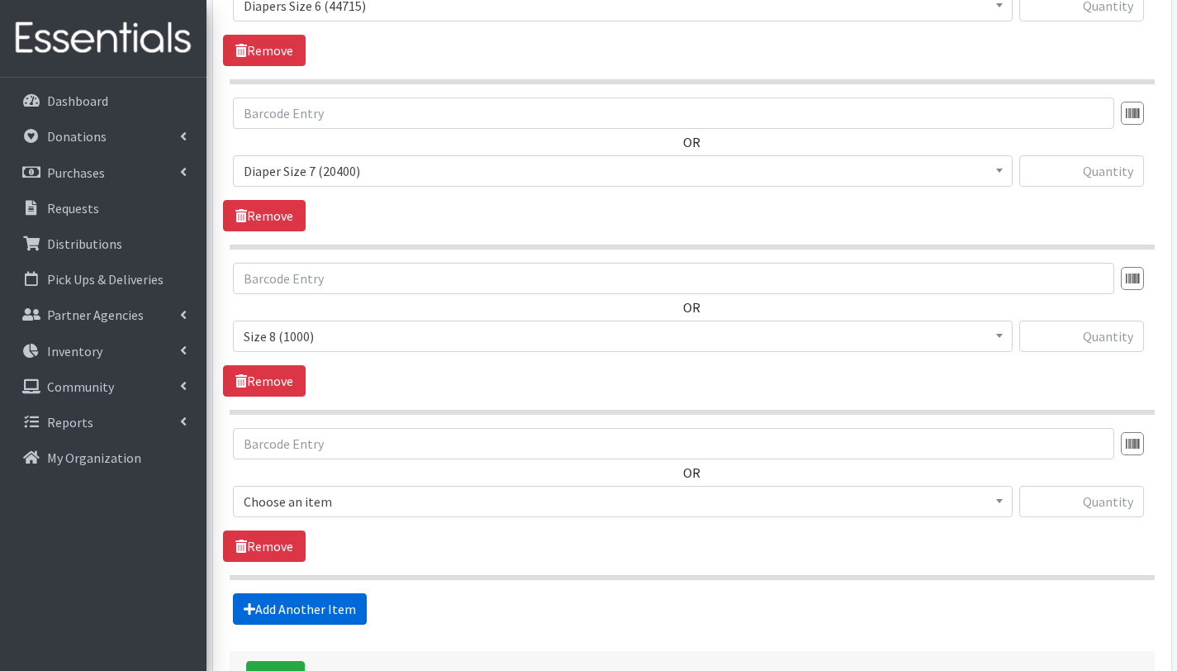
scroll to position [1861, 0]
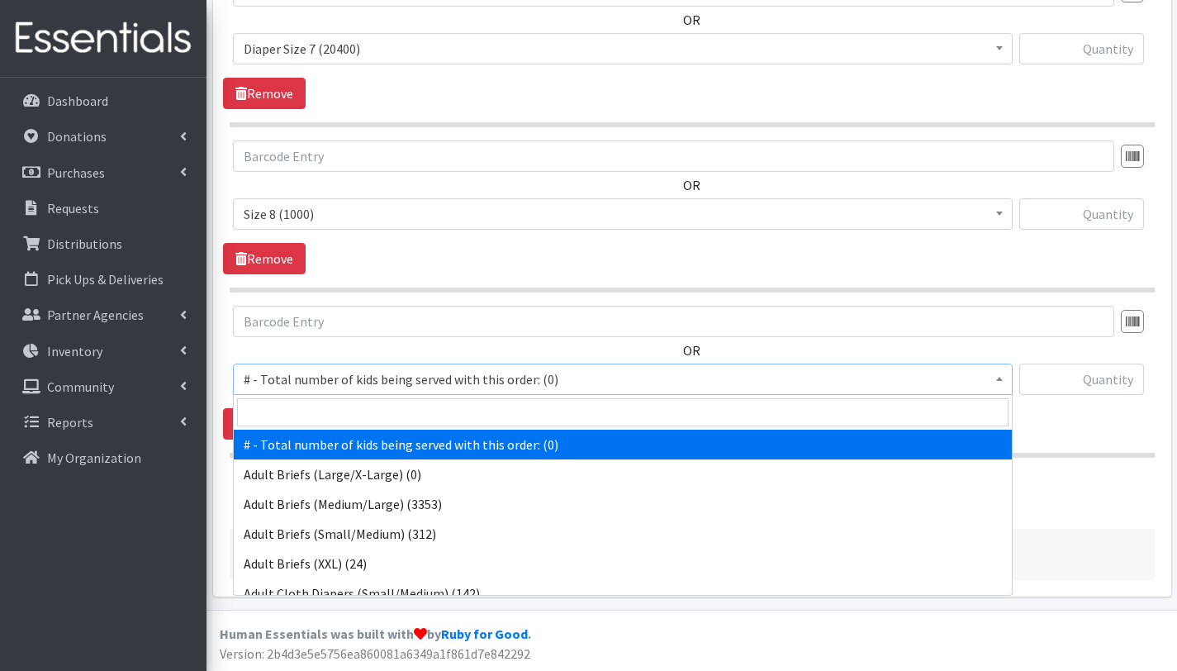
click at [336, 384] on span "# - Total number of kids being served with this order: (0)" at bounding box center [623, 379] width 758 height 23
click at [337, 410] on input "search" at bounding box center [623, 412] width 772 height 28
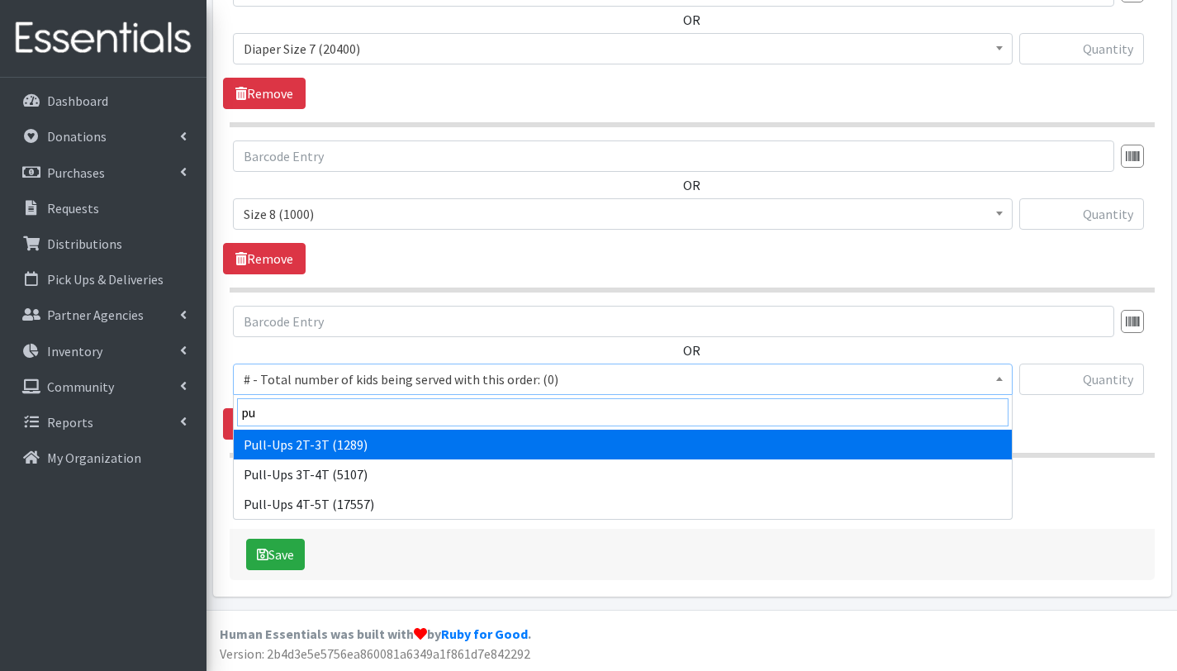
type input "pu"
select select "2644"
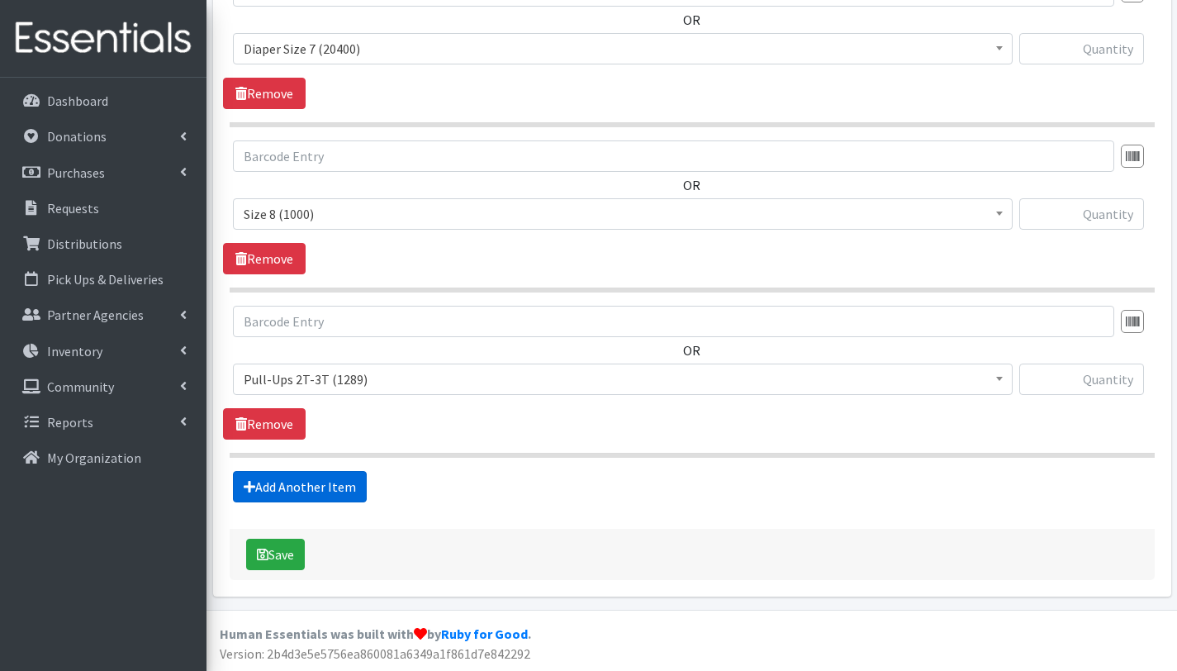
click at [333, 479] on link "Add Another Item" at bounding box center [300, 486] width 134 height 31
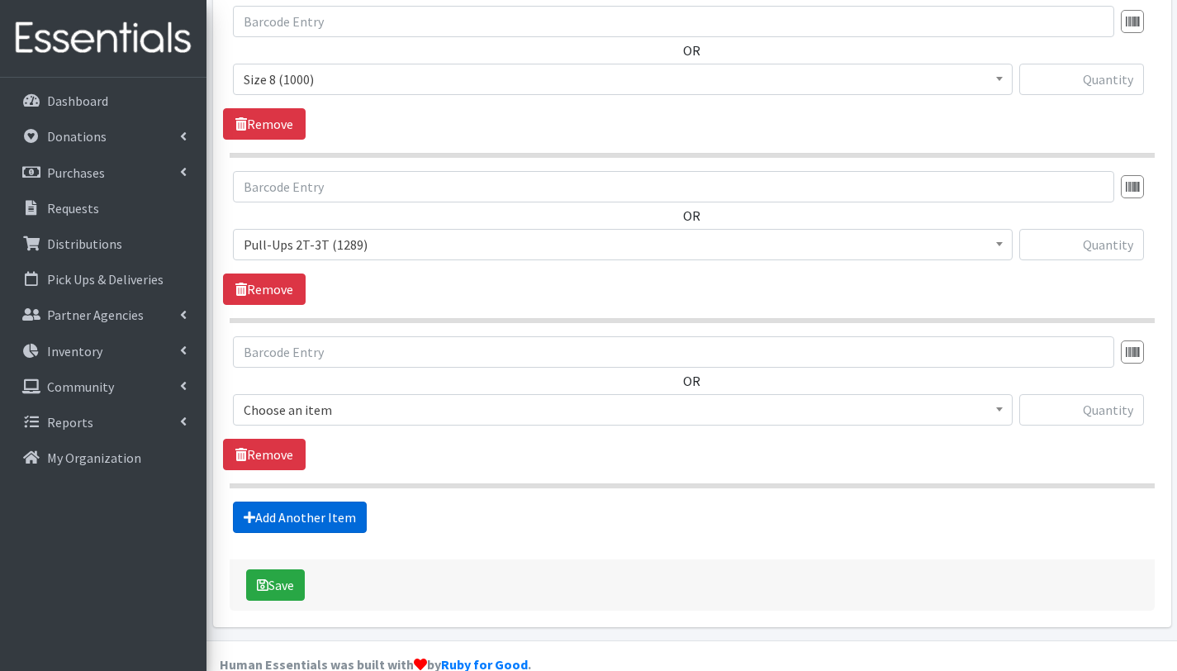
scroll to position [2026, 0]
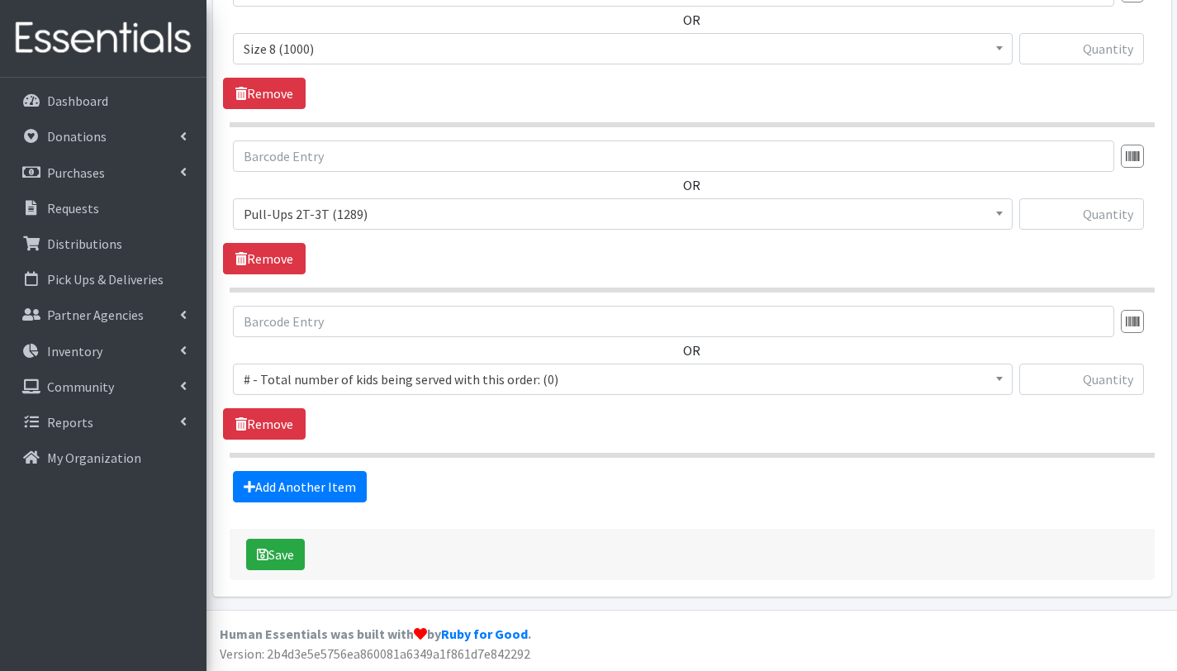
click at [340, 377] on span "# - Total number of kids being served with this order: (0)" at bounding box center [623, 379] width 758 height 23
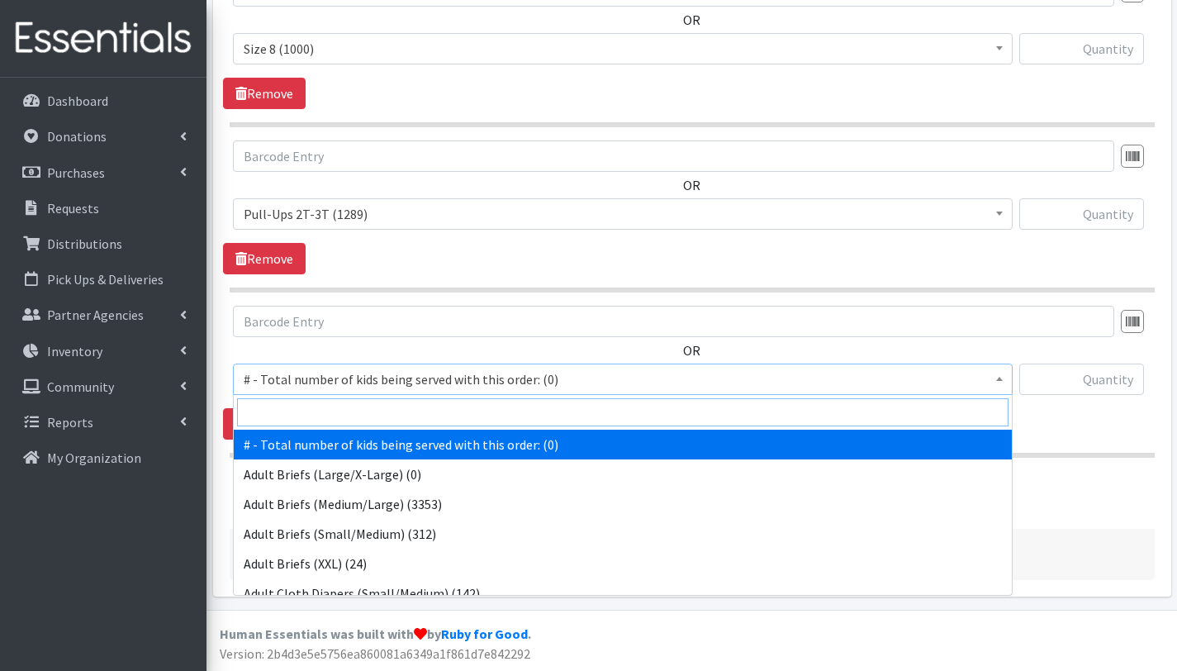
click at [344, 415] on input "search" at bounding box center [623, 412] width 772 height 28
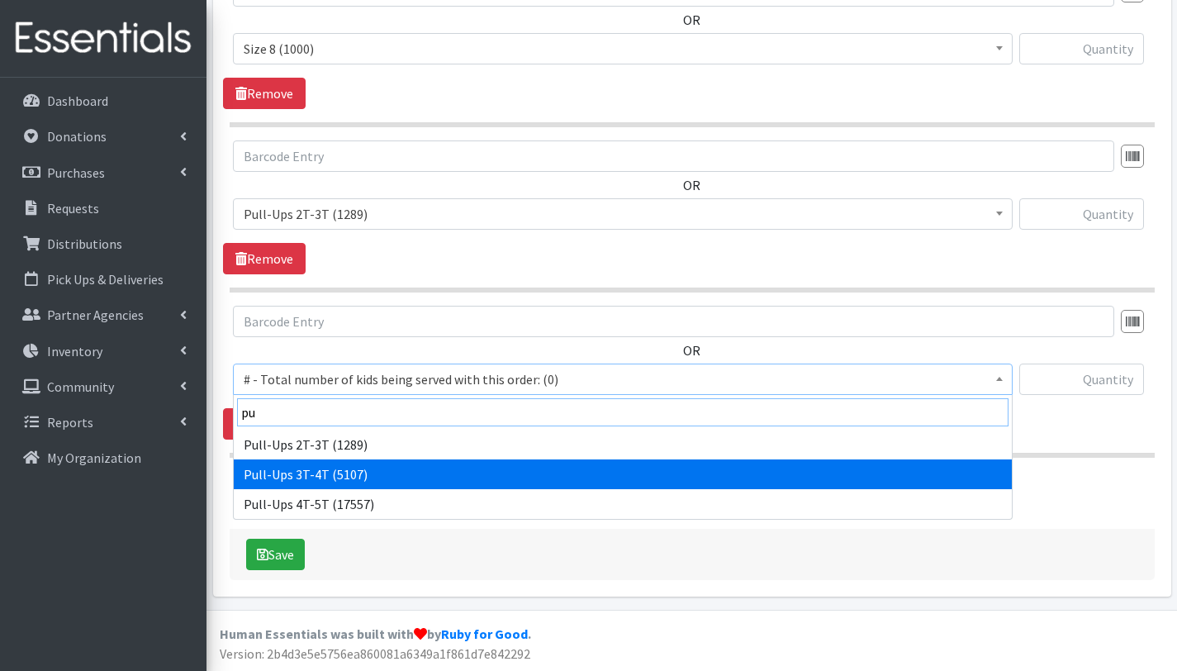
type input "pu"
select select "2679"
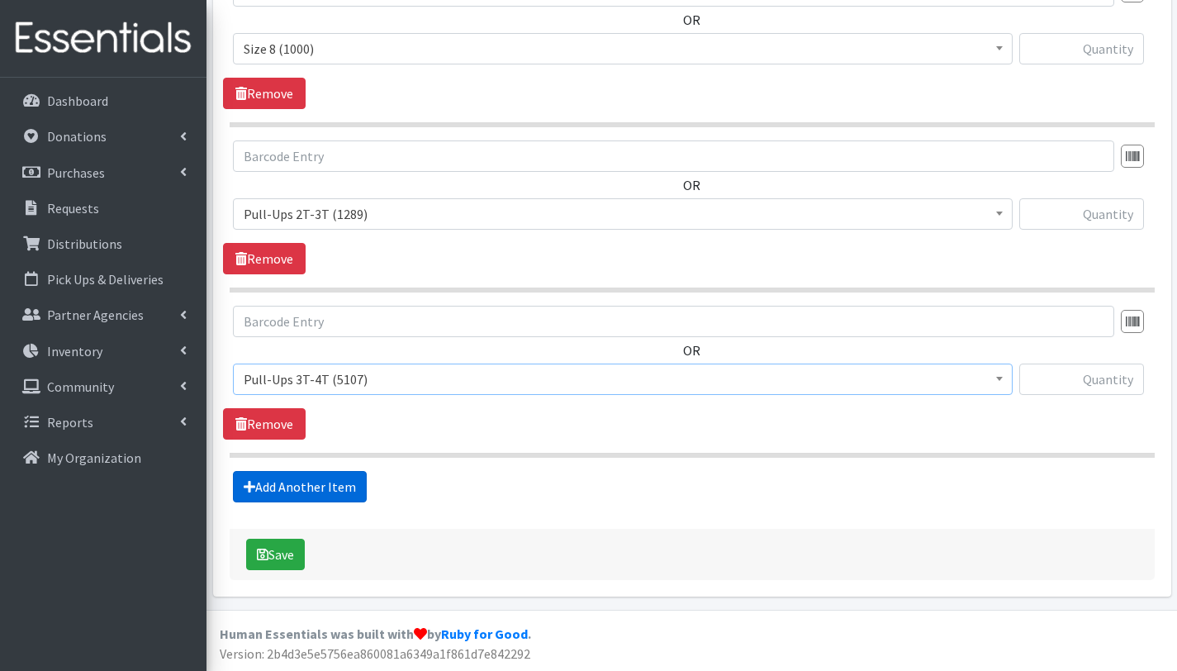
click at [338, 482] on link "Add Another Item" at bounding box center [300, 486] width 134 height 31
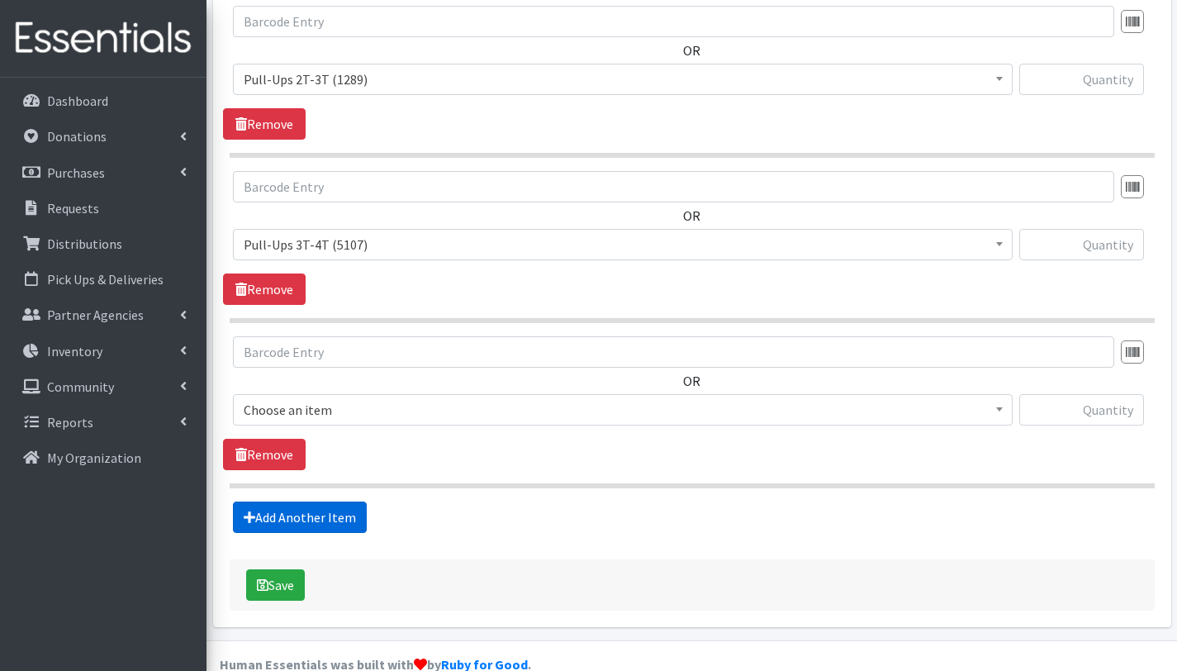
scroll to position [2192, 0]
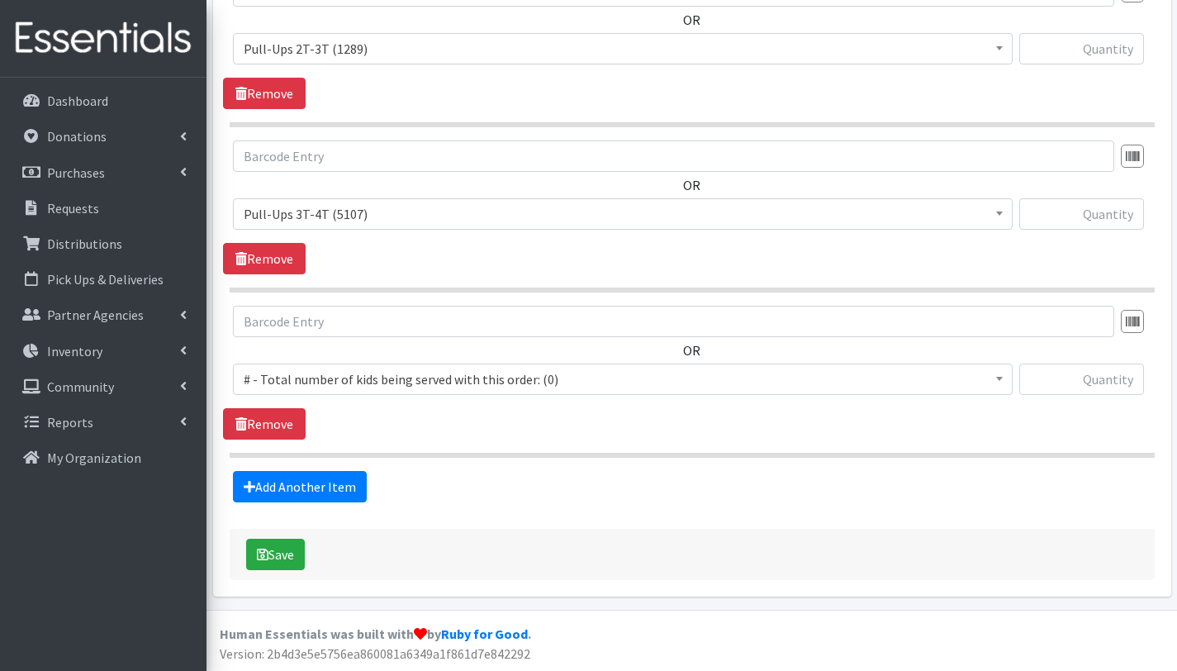
click at [329, 373] on span "# - Total number of kids being served with this order: (0)" at bounding box center [623, 379] width 758 height 23
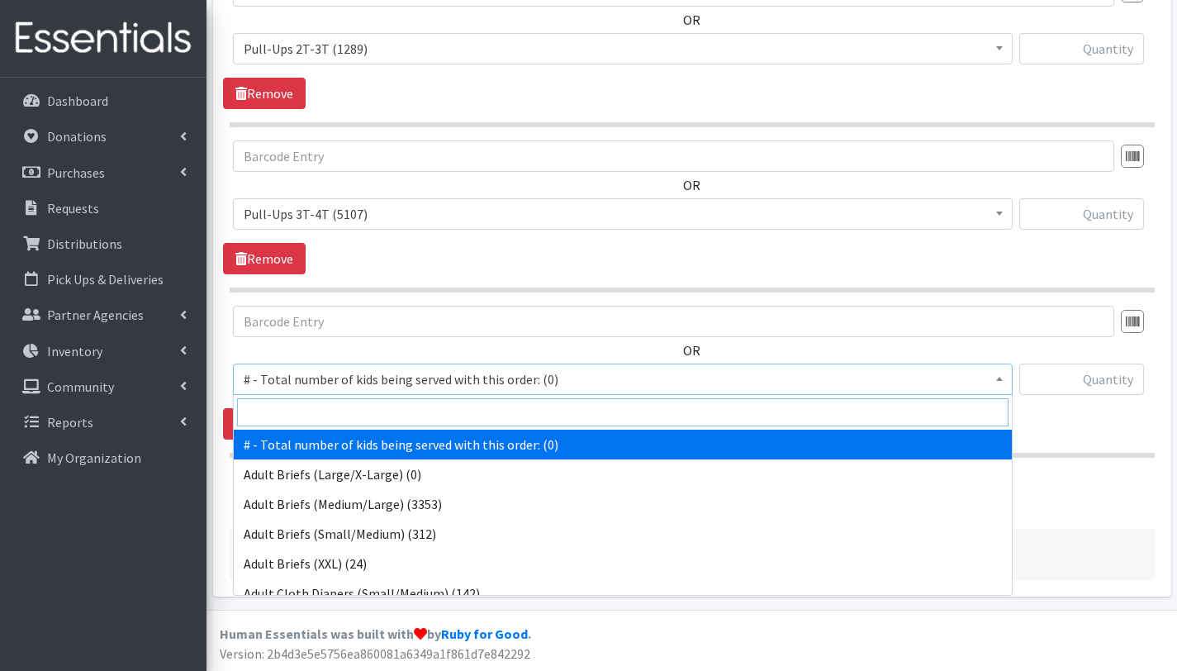
click at [335, 406] on input "search" at bounding box center [623, 412] width 772 height 28
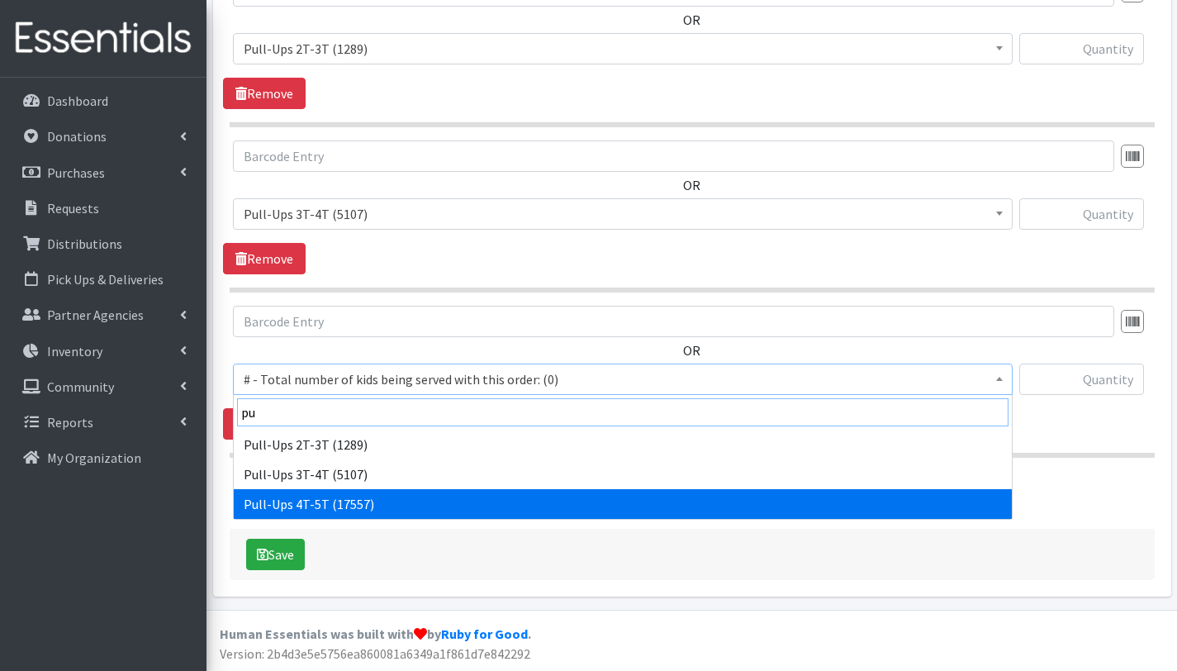
type input "pu"
select select "2680"
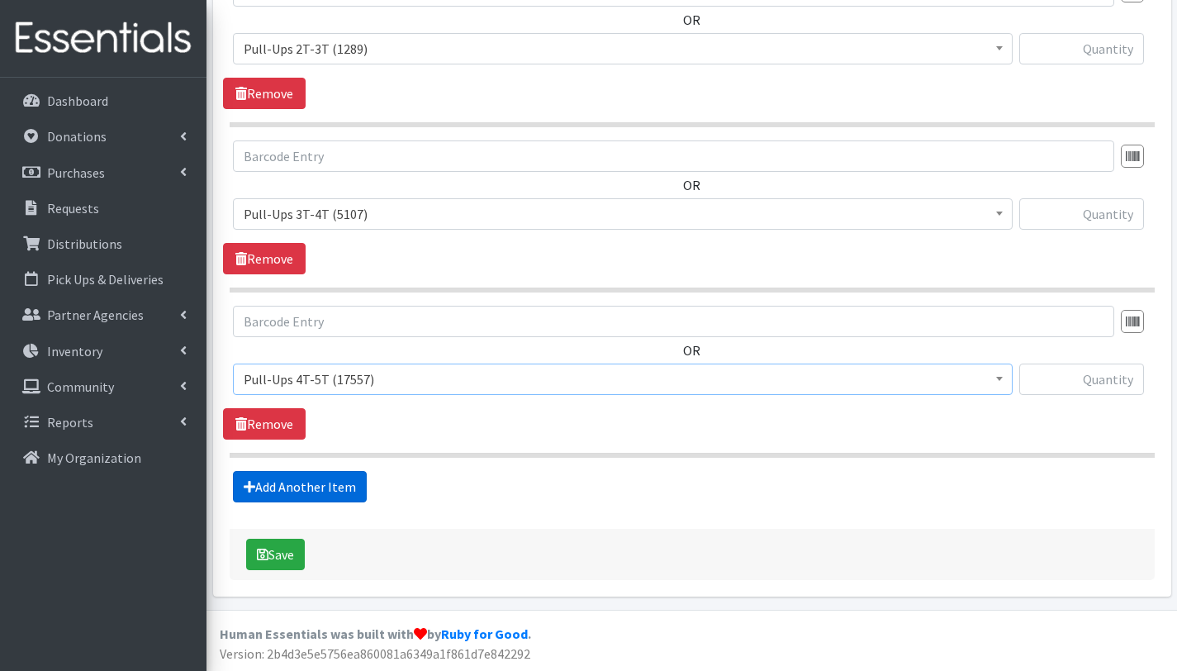
click at [336, 482] on link "Add Another Item" at bounding box center [300, 486] width 134 height 31
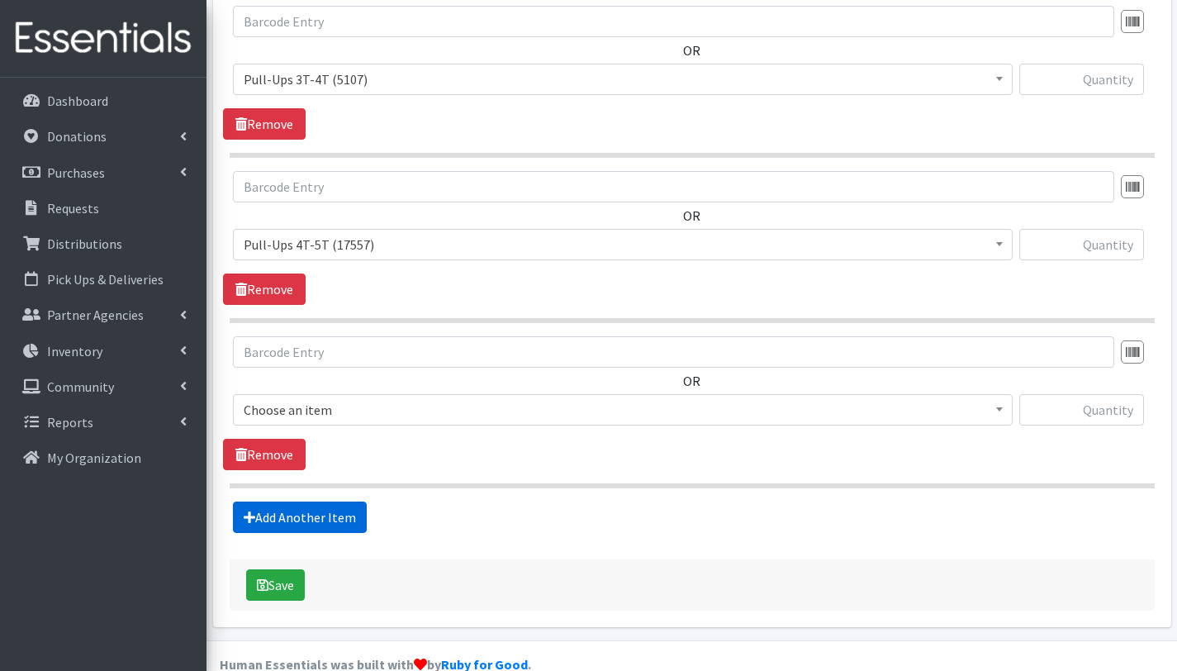
scroll to position [2357, 0]
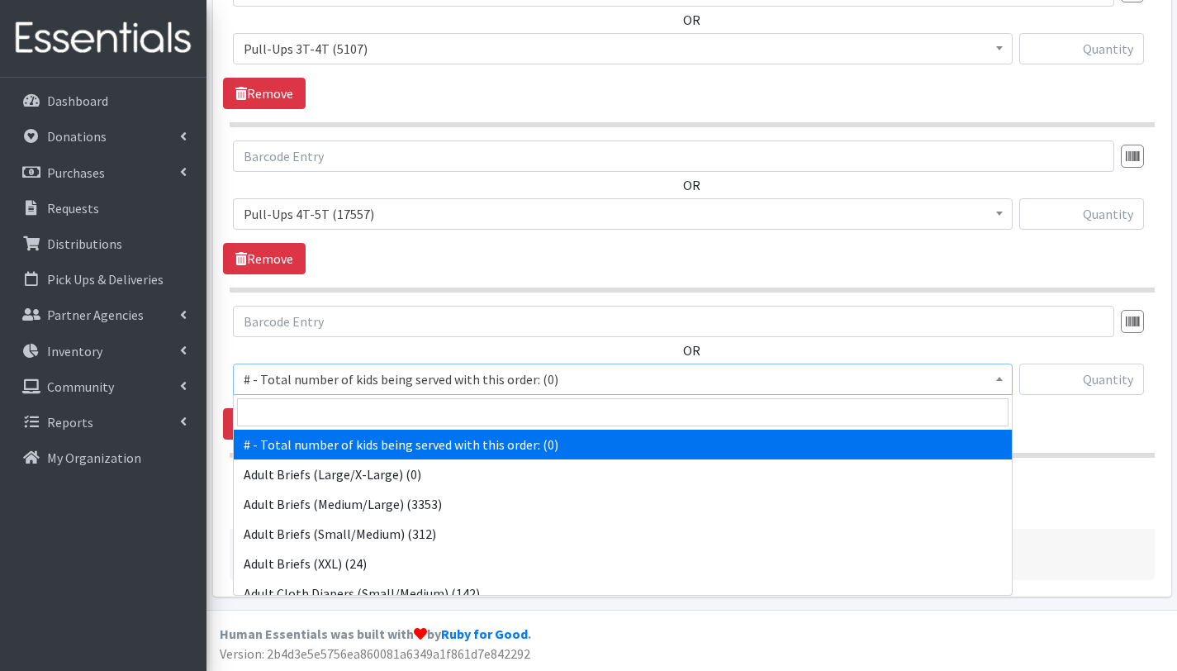
click at [338, 379] on span "# - Total number of kids being served with this order: (0)" at bounding box center [623, 379] width 758 height 23
click at [344, 410] on input "search" at bounding box center [623, 412] width 772 height 28
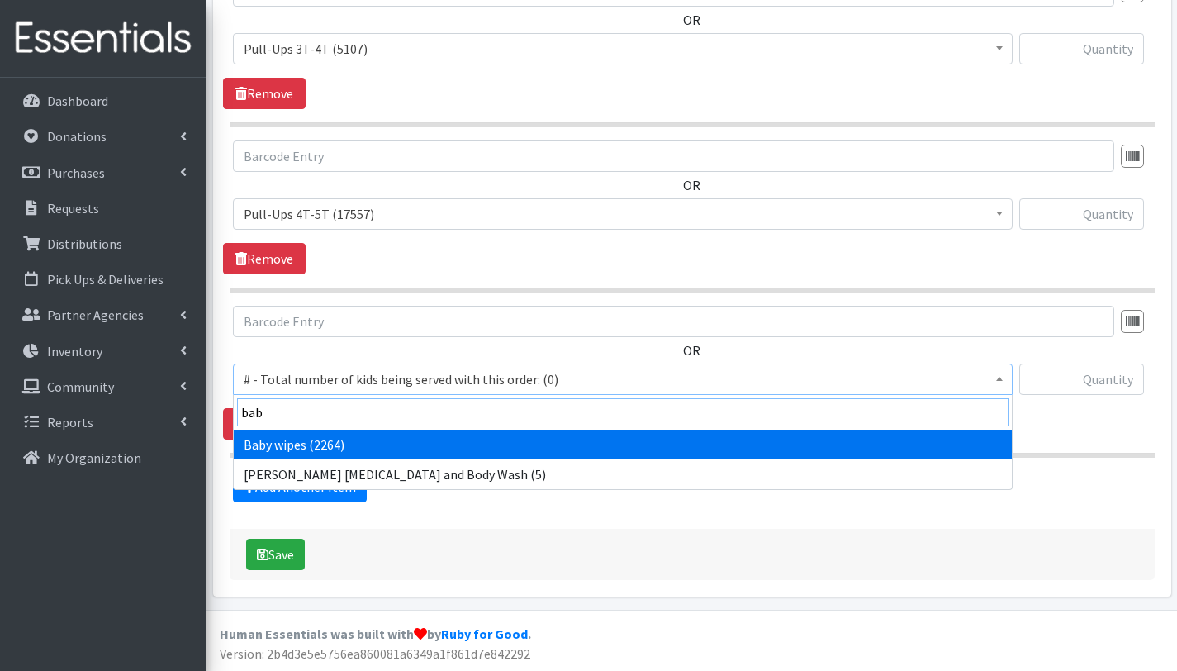
type input "bab"
select select "2649"
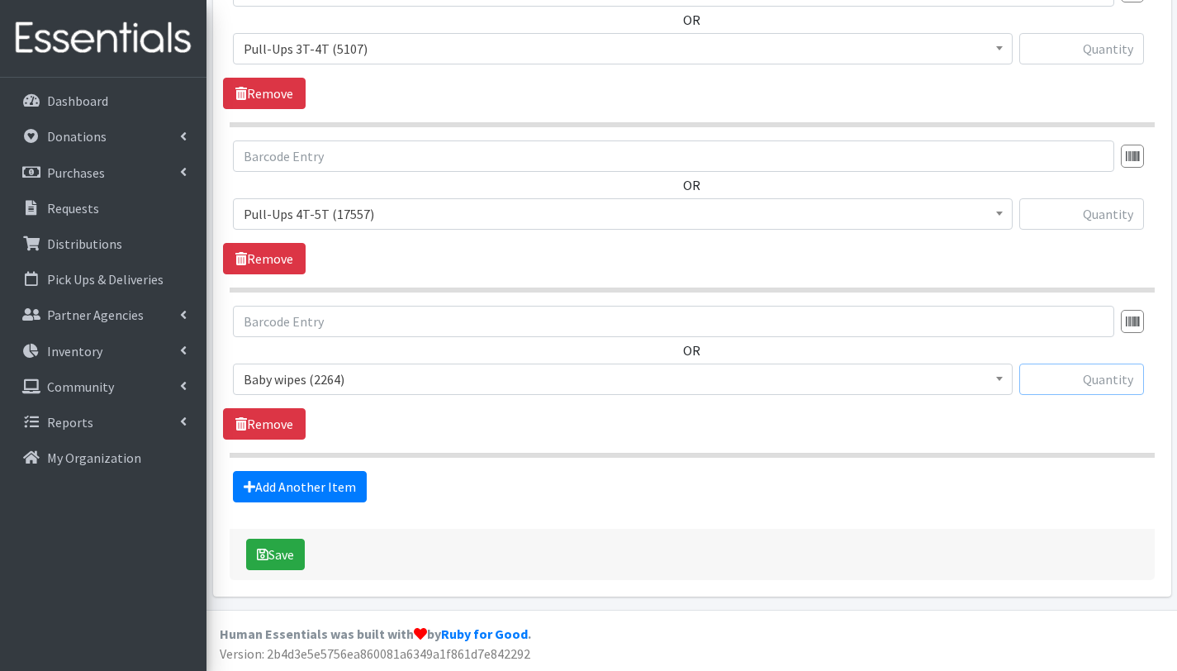
click at [1091, 385] on input "text" at bounding box center [1081, 378] width 125 height 31
type input "0"
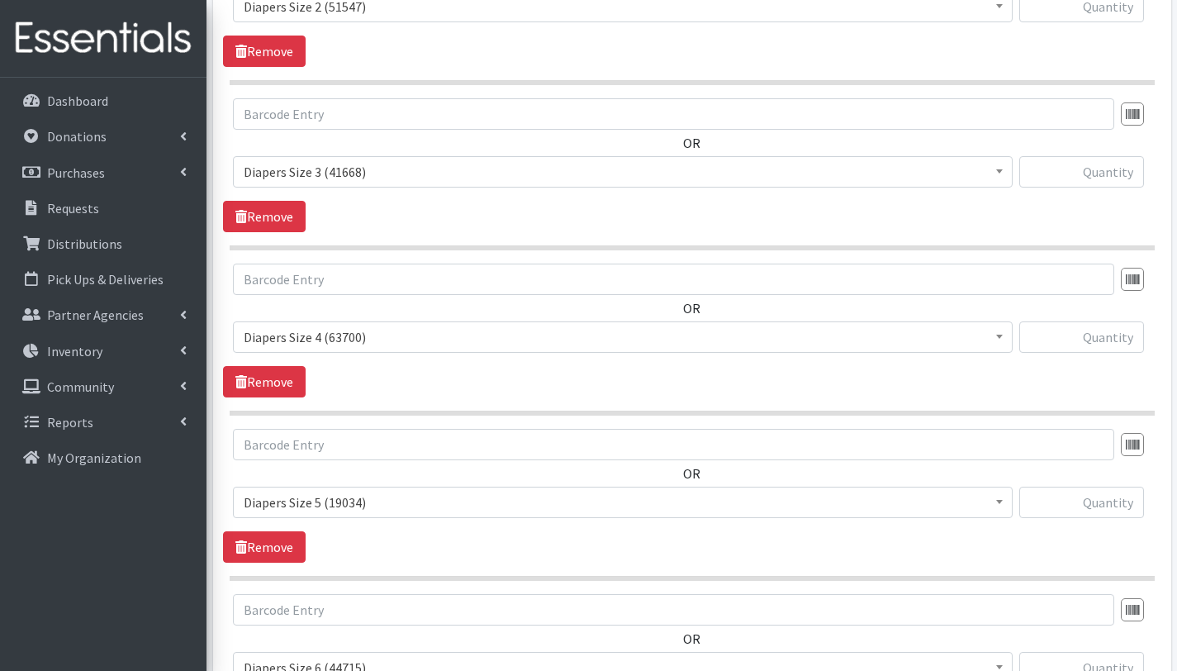
scroll to position [557, 0]
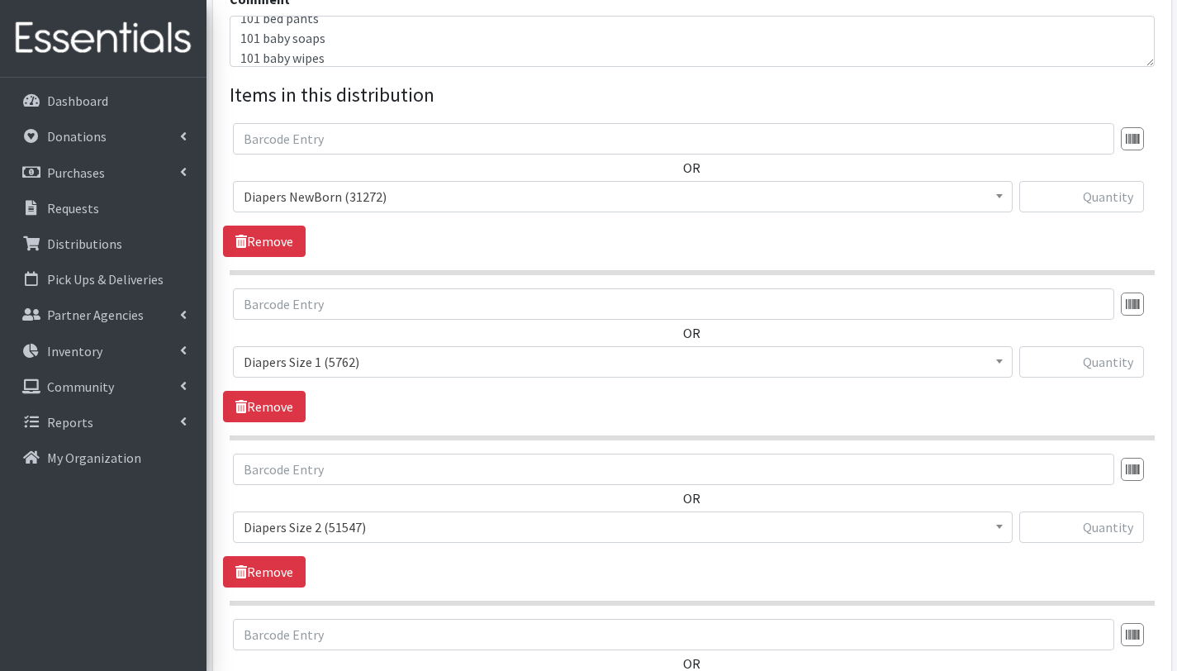
type input "101"
click at [1105, 198] on input "text" at bounding box center [1081, 196] width 125 height 31
type input "75"
click at [1086, 359] on input "text" at bounding box center [1081, 361] width 125 height 31
type input "525"
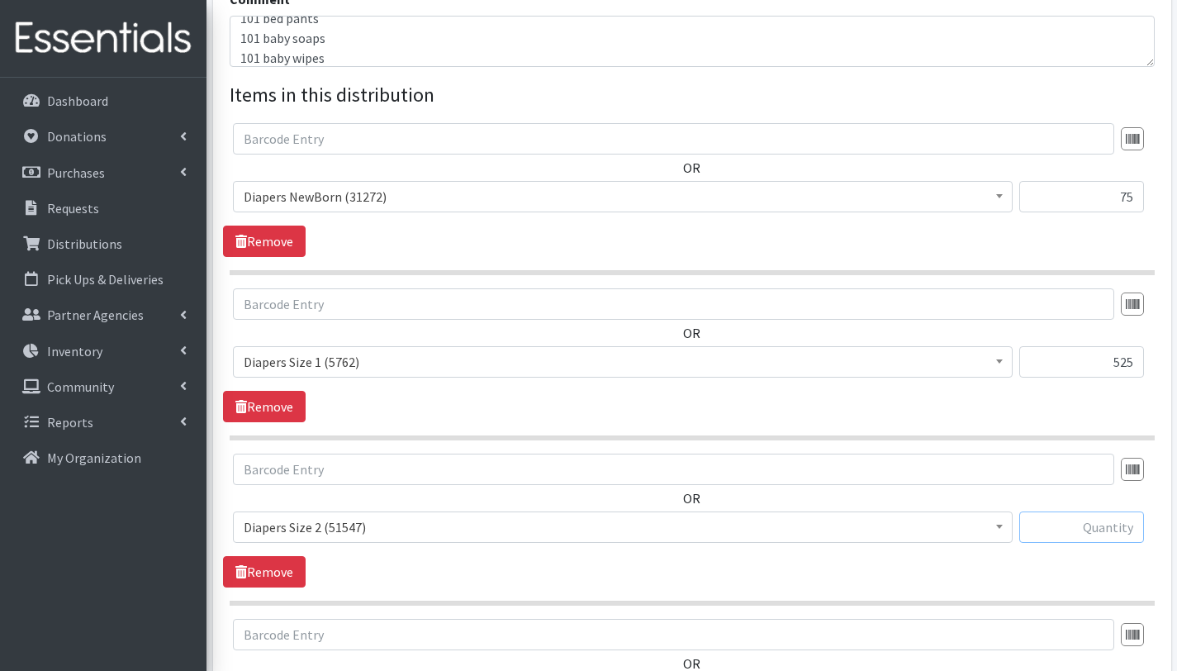
click at [1100, 525] on input "text" at bounding box center [1081, 526] width 125 height 31
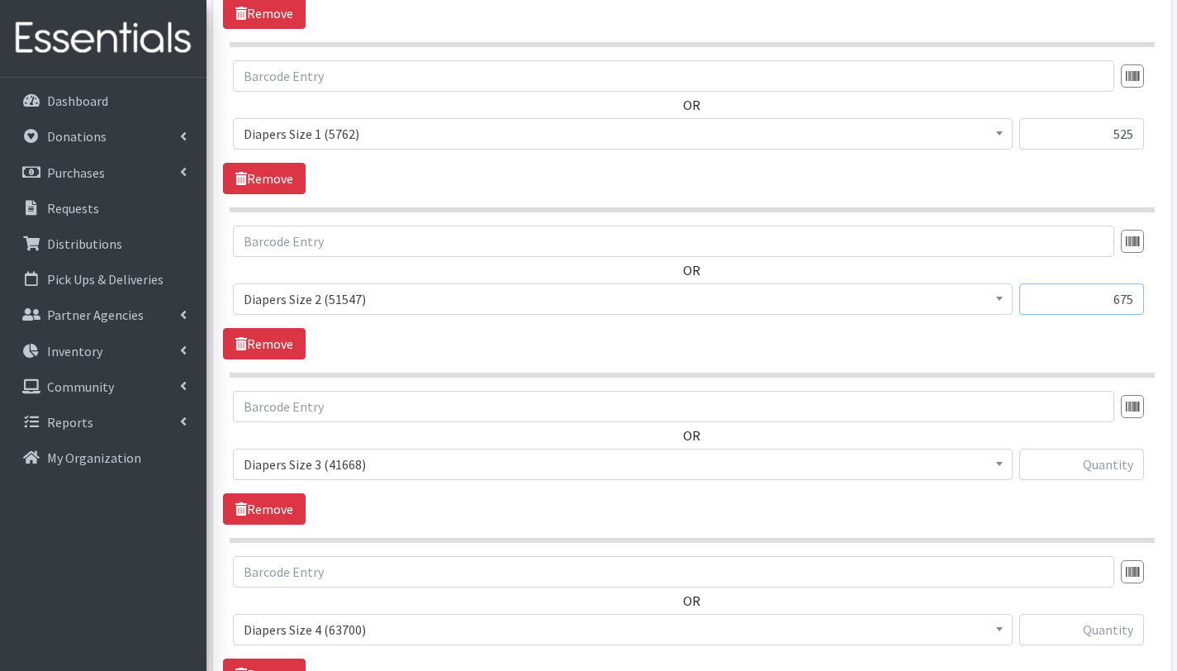
scroll to position [801, 0]
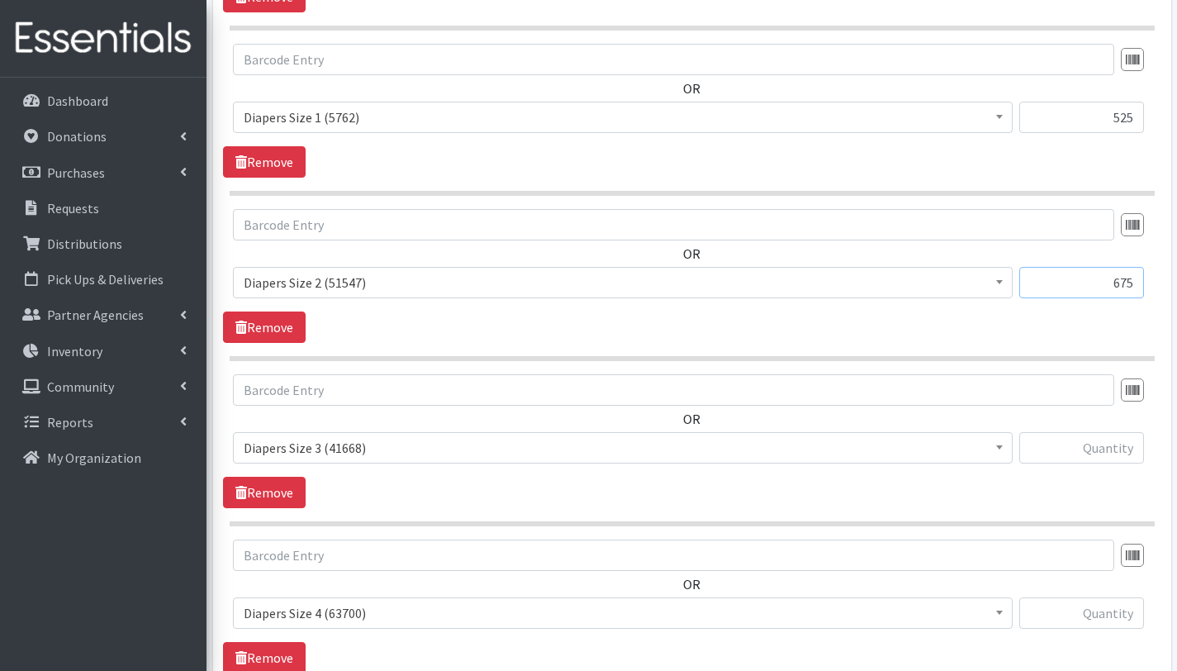
type input "675"
click at [1104, 452] on input "text" at bounding box center [1081, 447] width 125 height 31
type input "1050"
click at [1126, 613] on input "text" at bounding box center [1081, 612] width 125 height 31
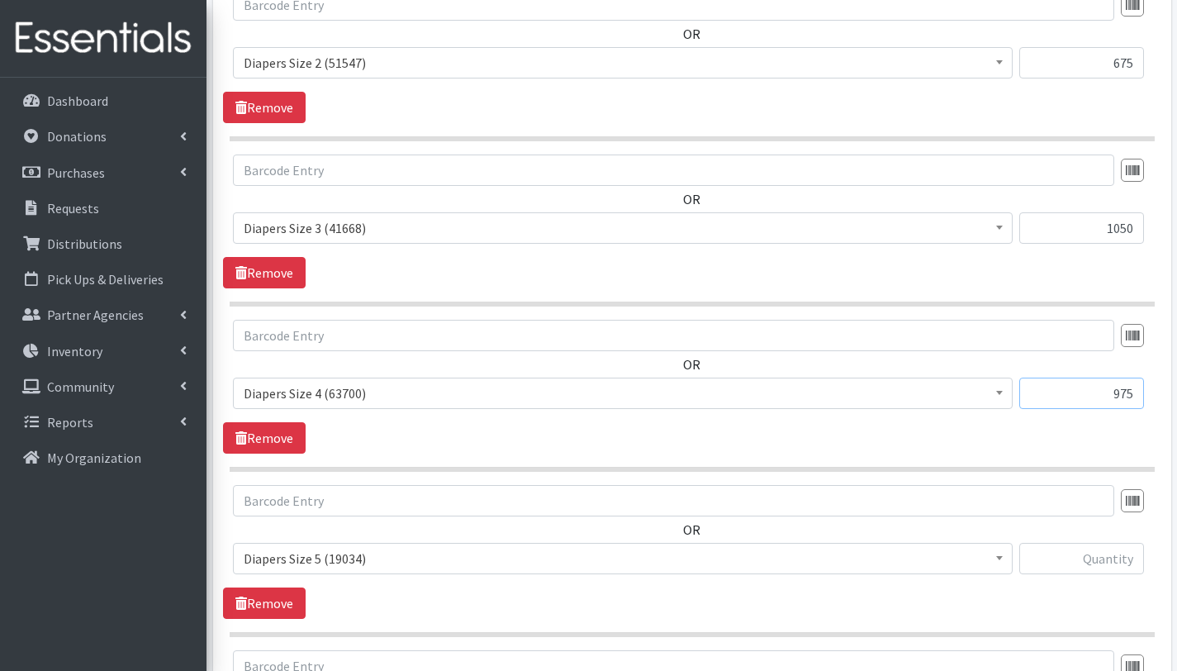
scroll to position [1074, 0]
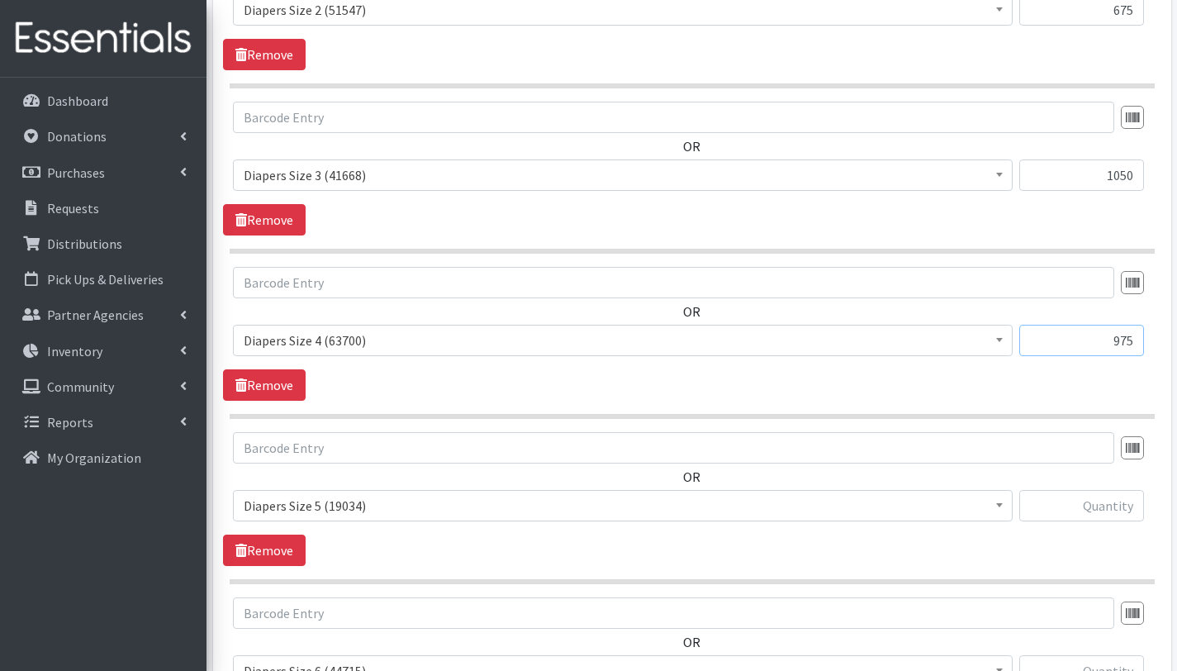
type input "975"
click at [1114, 501] on input "text" at bounding box center [1081, 505] width 125 height 31
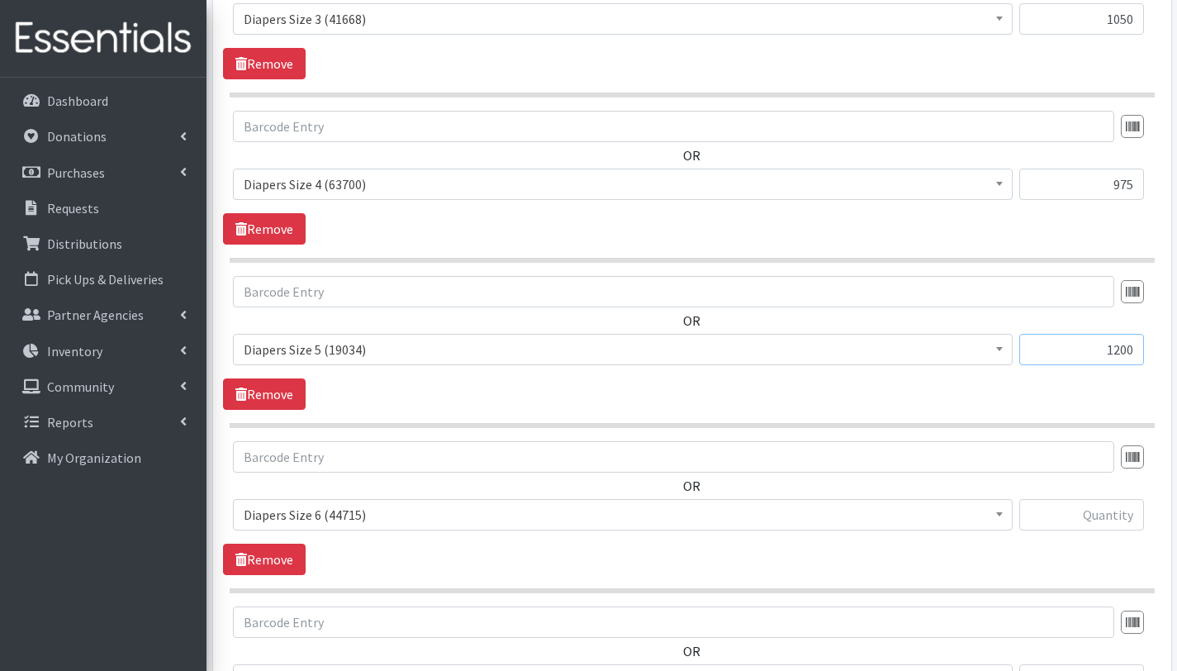
scroll to position [1231, 0]
type input "1200"
click at [1099, 518] on input "text" at bounding box center [1081, 513] width 125 height 31
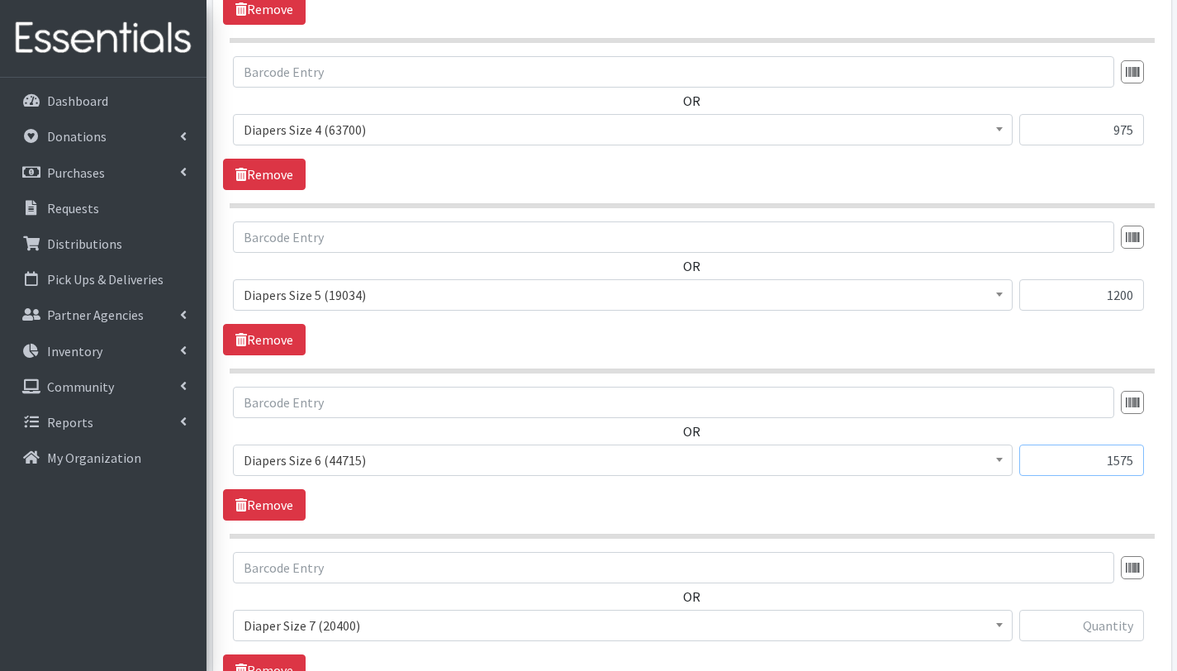
scroll to position [1494, 0]
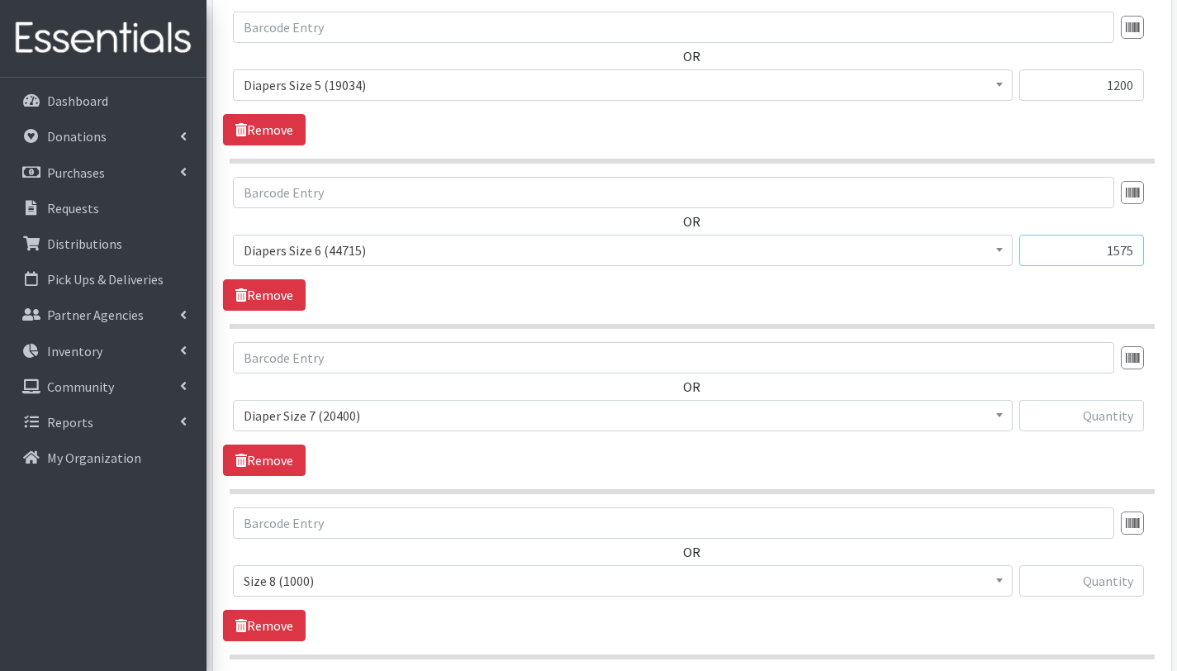
type input "1575"
click at [1114, 417] on input "text" at bounding box center [1081, 415] width 125 height 31
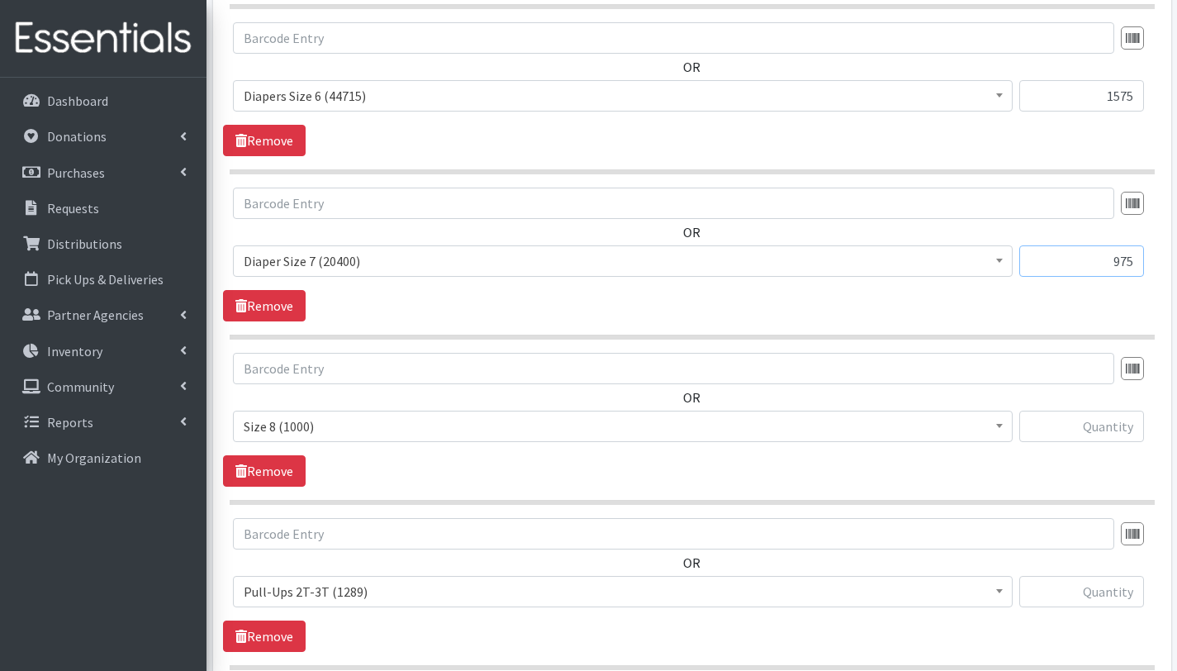
scroll to position [1675, 0]
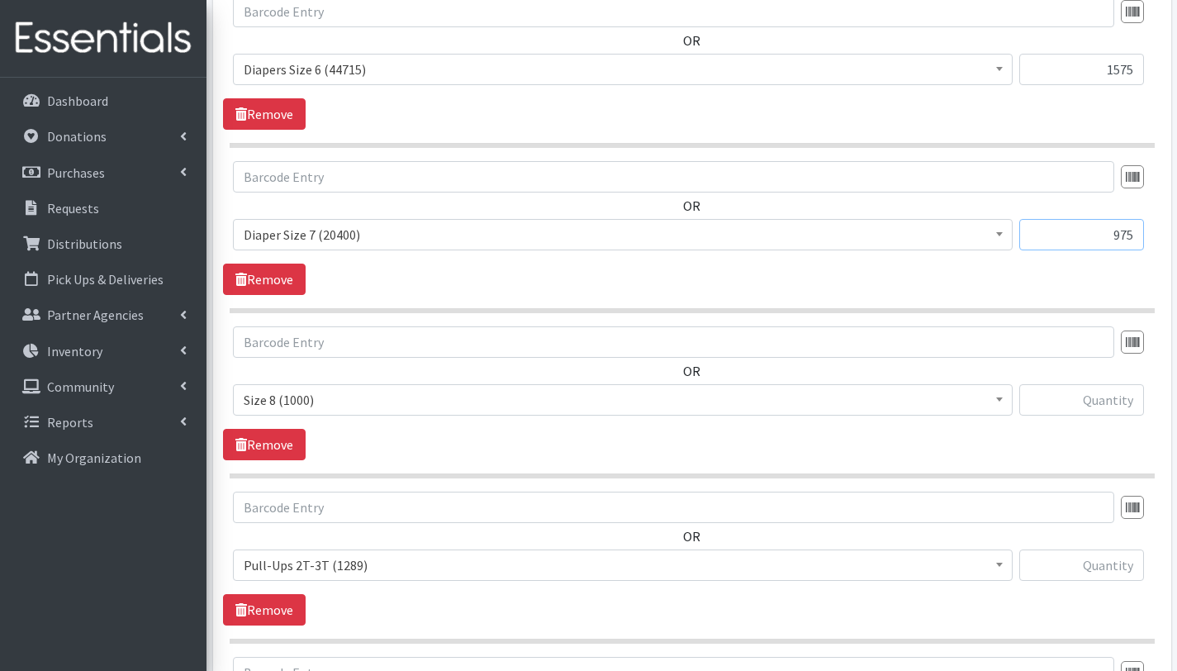
type input "975"
click at [1118, 399] on input "text" at bounding box center [1081, 399] width 125 height 31
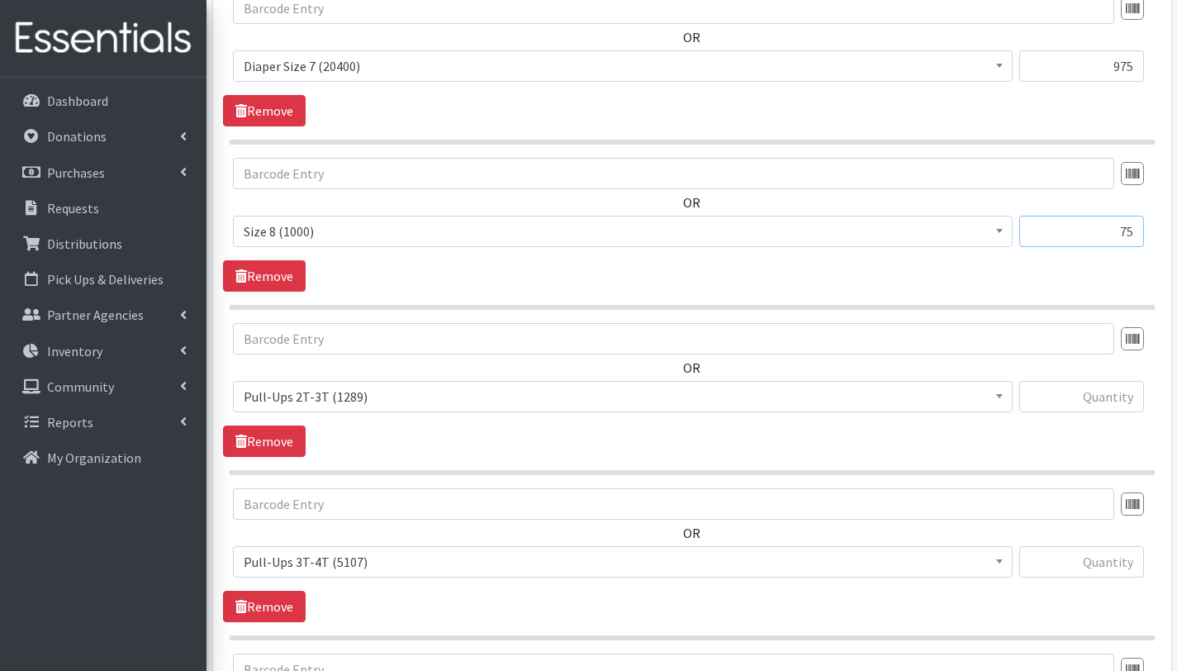
scroll to position [1887, 0]
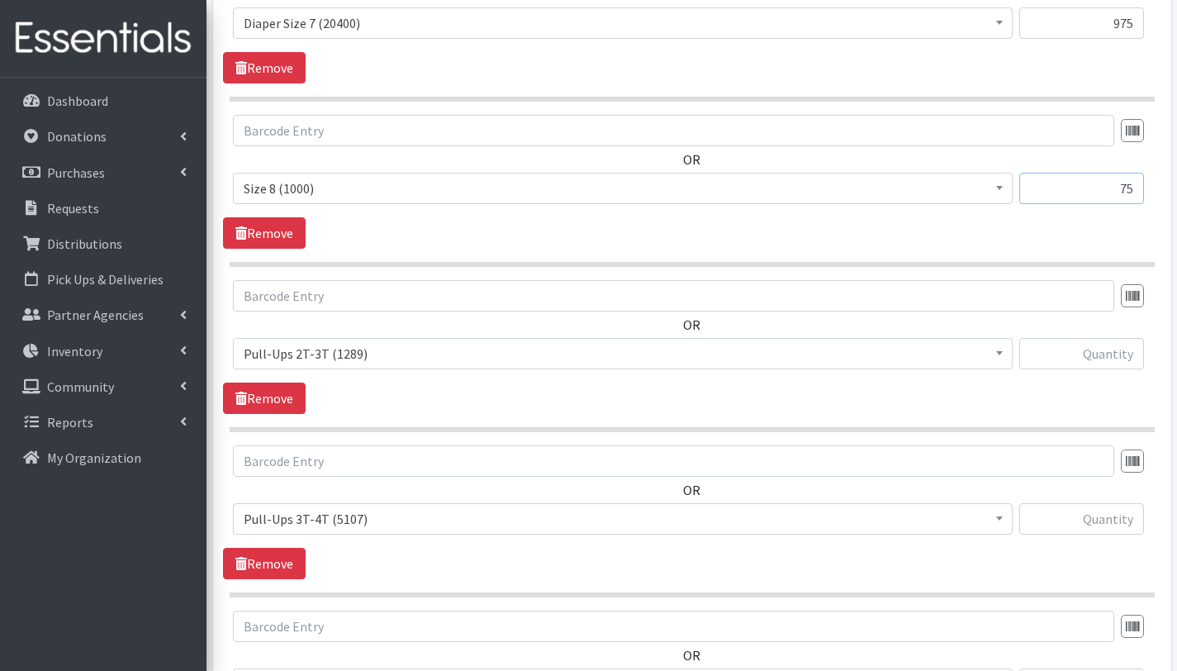
type input "75"
click at [1109, 355] on input "text" at bounding box center [1081, 353] width 125 height 31
type input "75"
click at [1119, 510] on input "text" at bounding box center [1081, 518] width 125 height 31
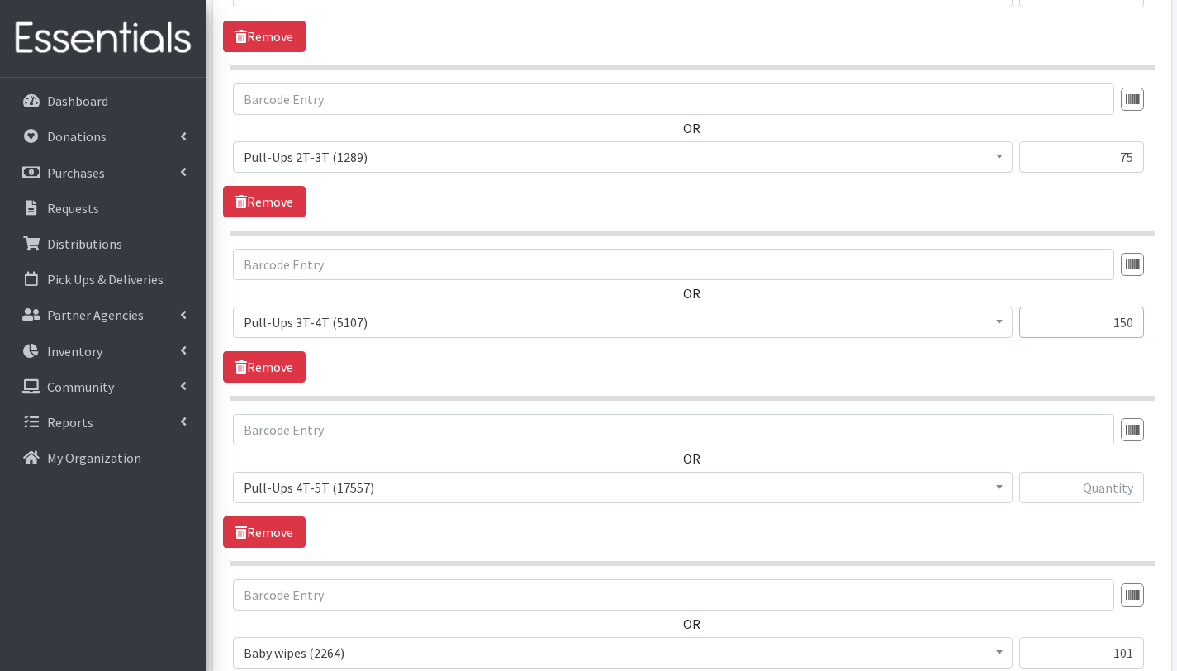
scroll to position [2101, 0]
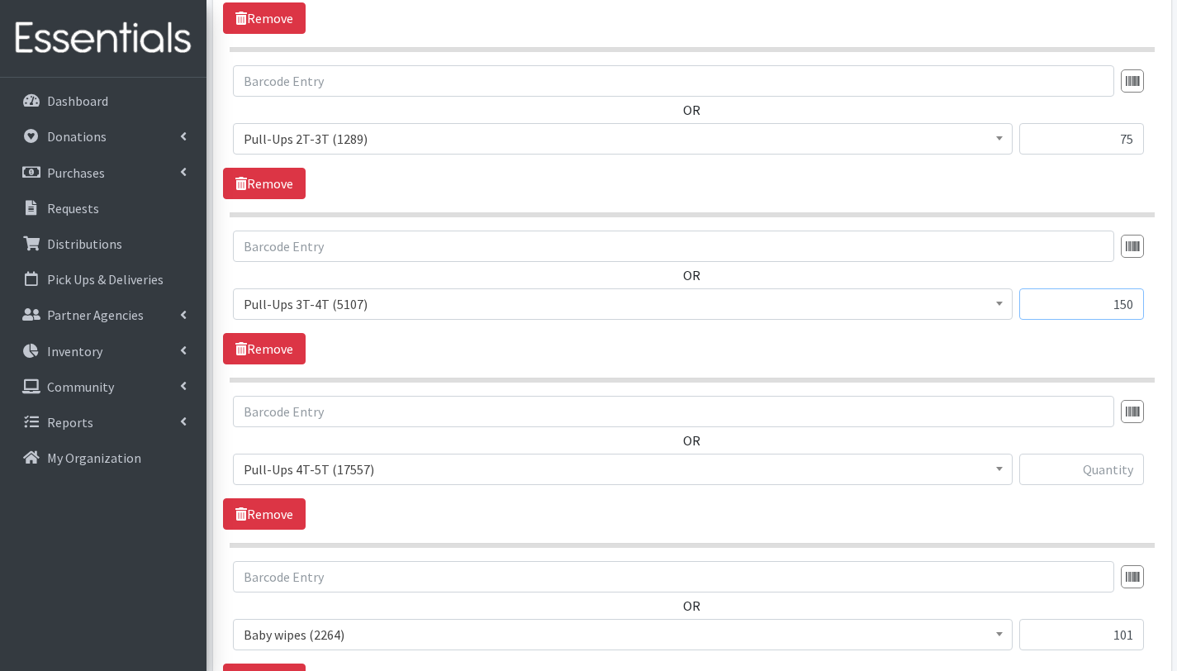
type input "150"
click at [1114, 463] on input "text" at bounding box center [1081, 469] width 125 height 31
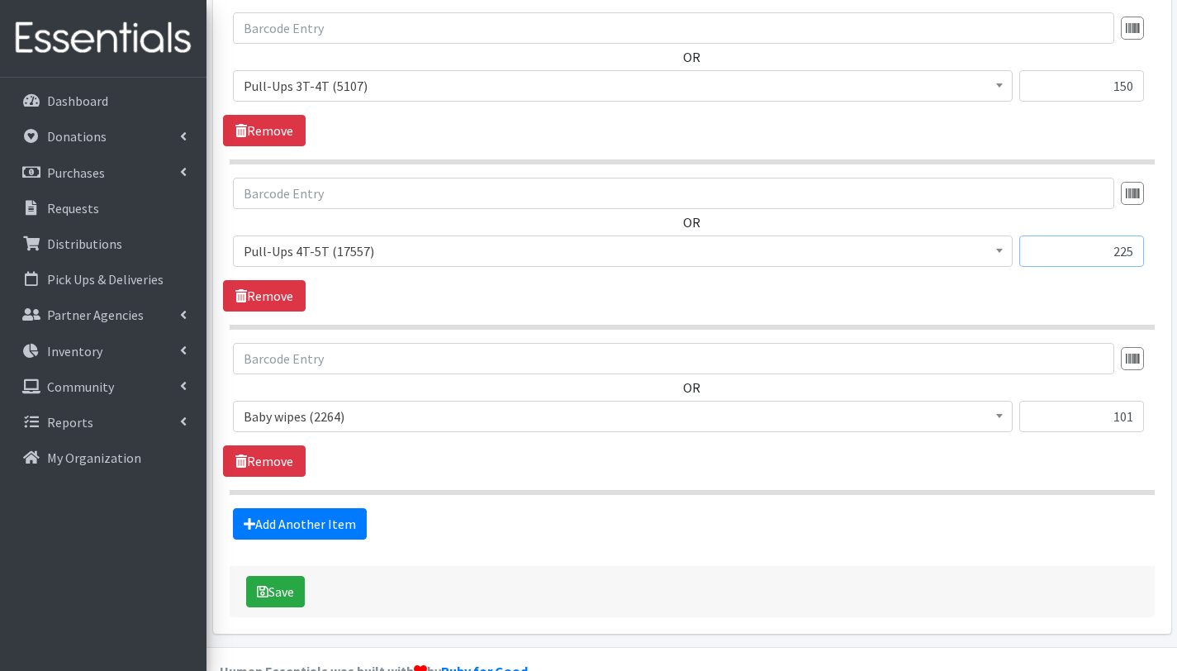
scroll to position [2357, 0]
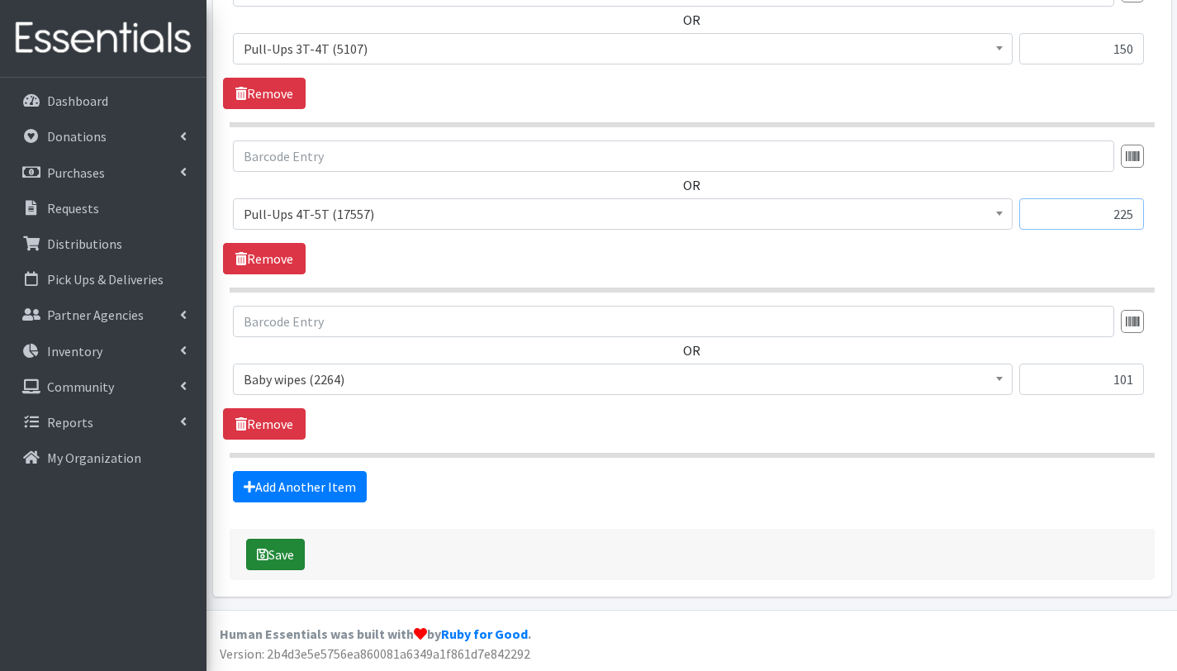
type input "225"
click at [280, 549] on button "Save" at bounding box center [275, 554] width 59 height 31
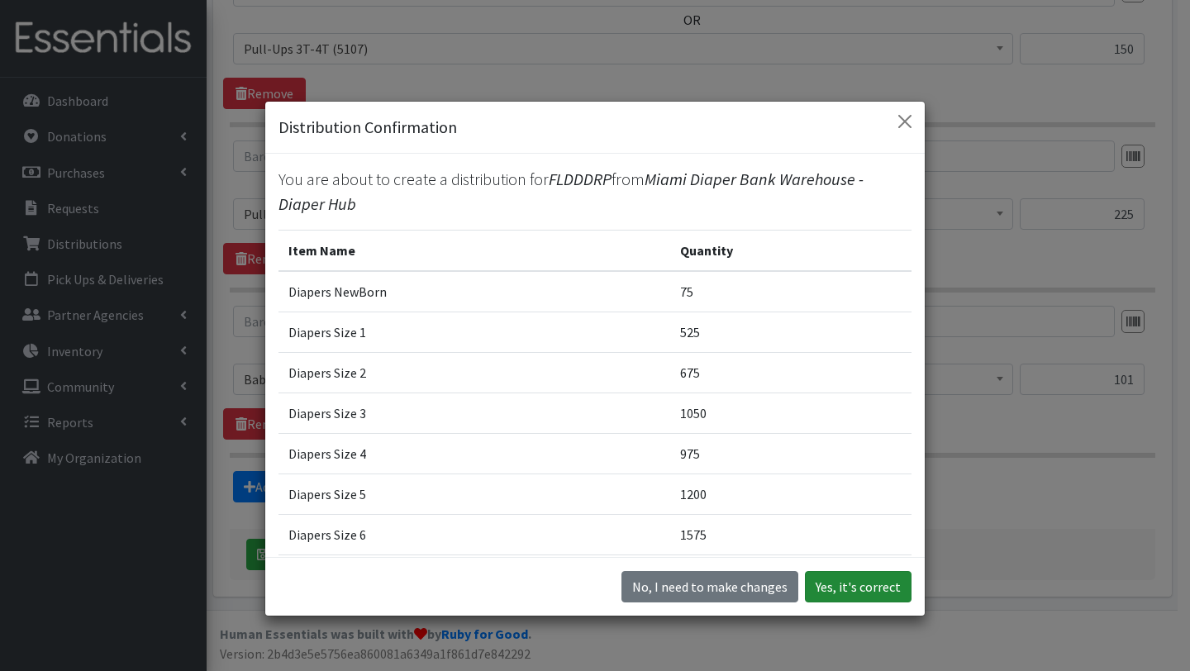
click at [846, 586] on button "Yes, it's correct" at bounding box center [858, 586] width 107 height 31
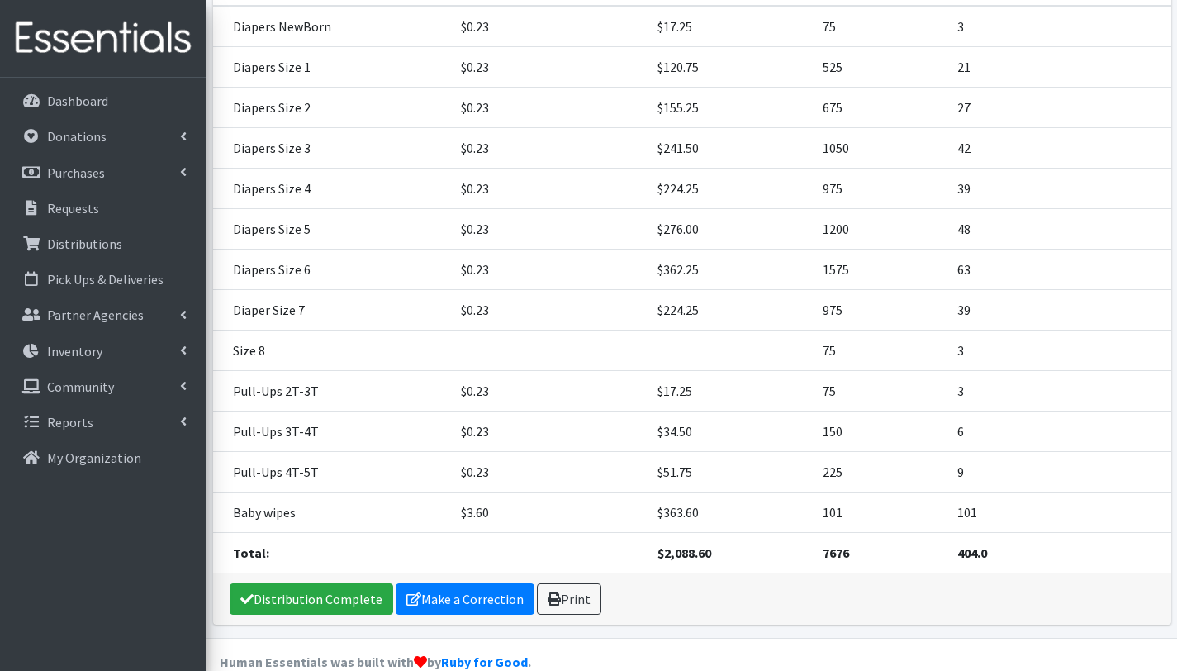
scroll to position [463, 0]
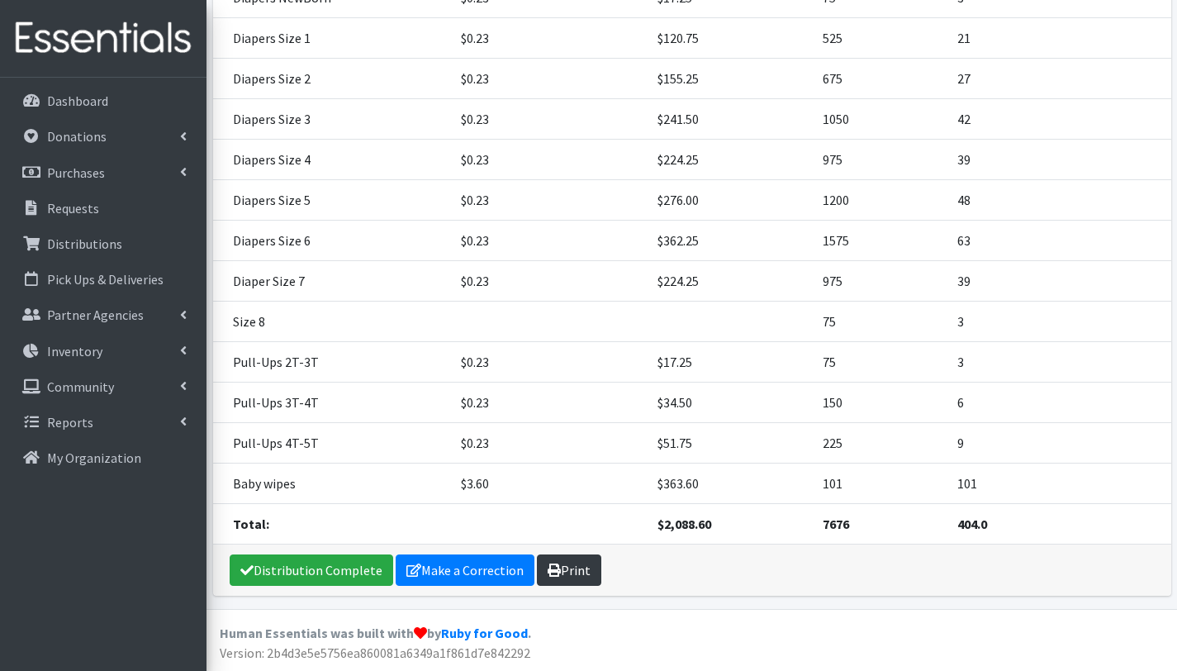
click at [557, 570] on link "Print" at bounding box center [569, 569] width 64 height 31
